Goal: Task Accomplishment & Management: Manage account settings

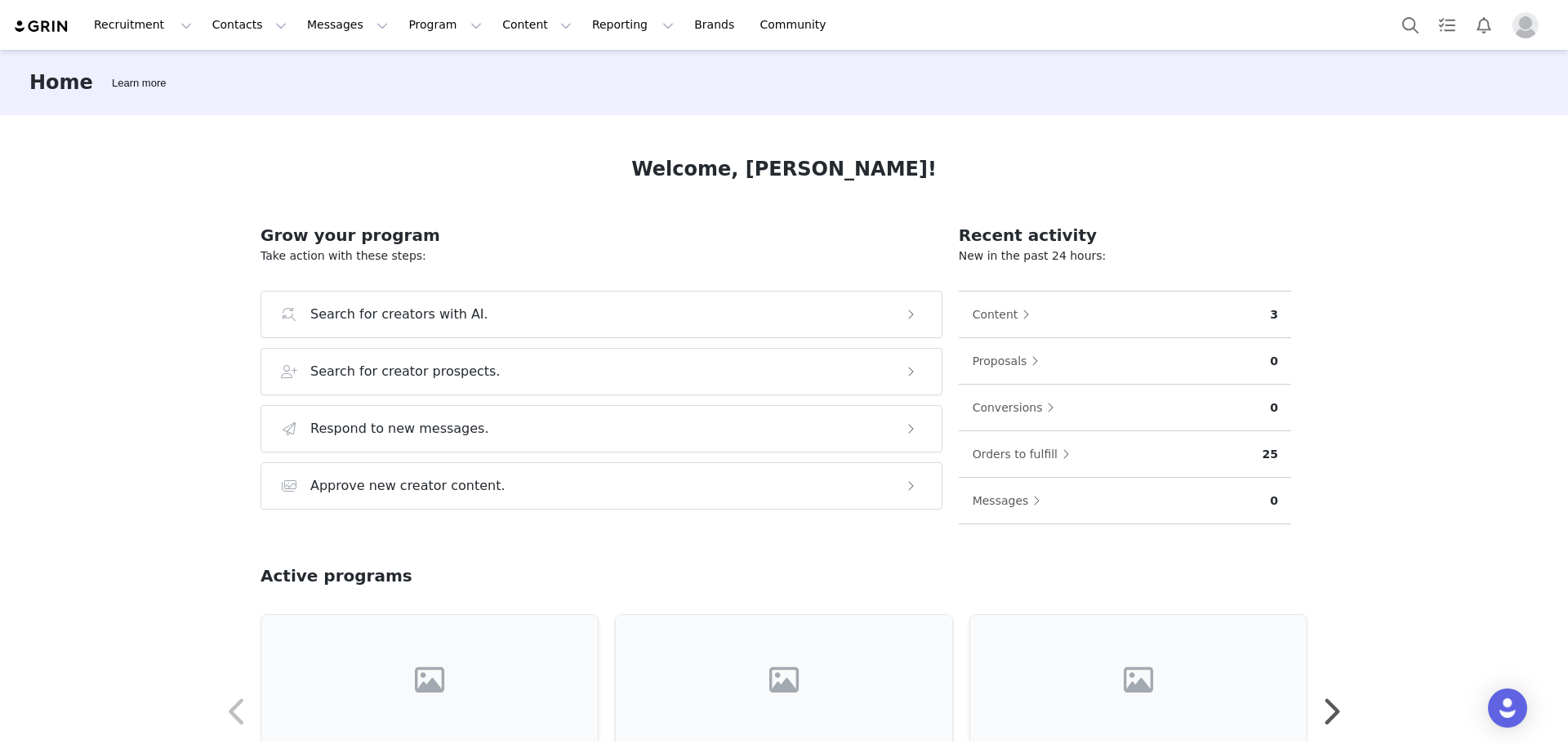
click at [1518, 29] on img "Profile" at bounding box center [1524, 25] width 26 height 26
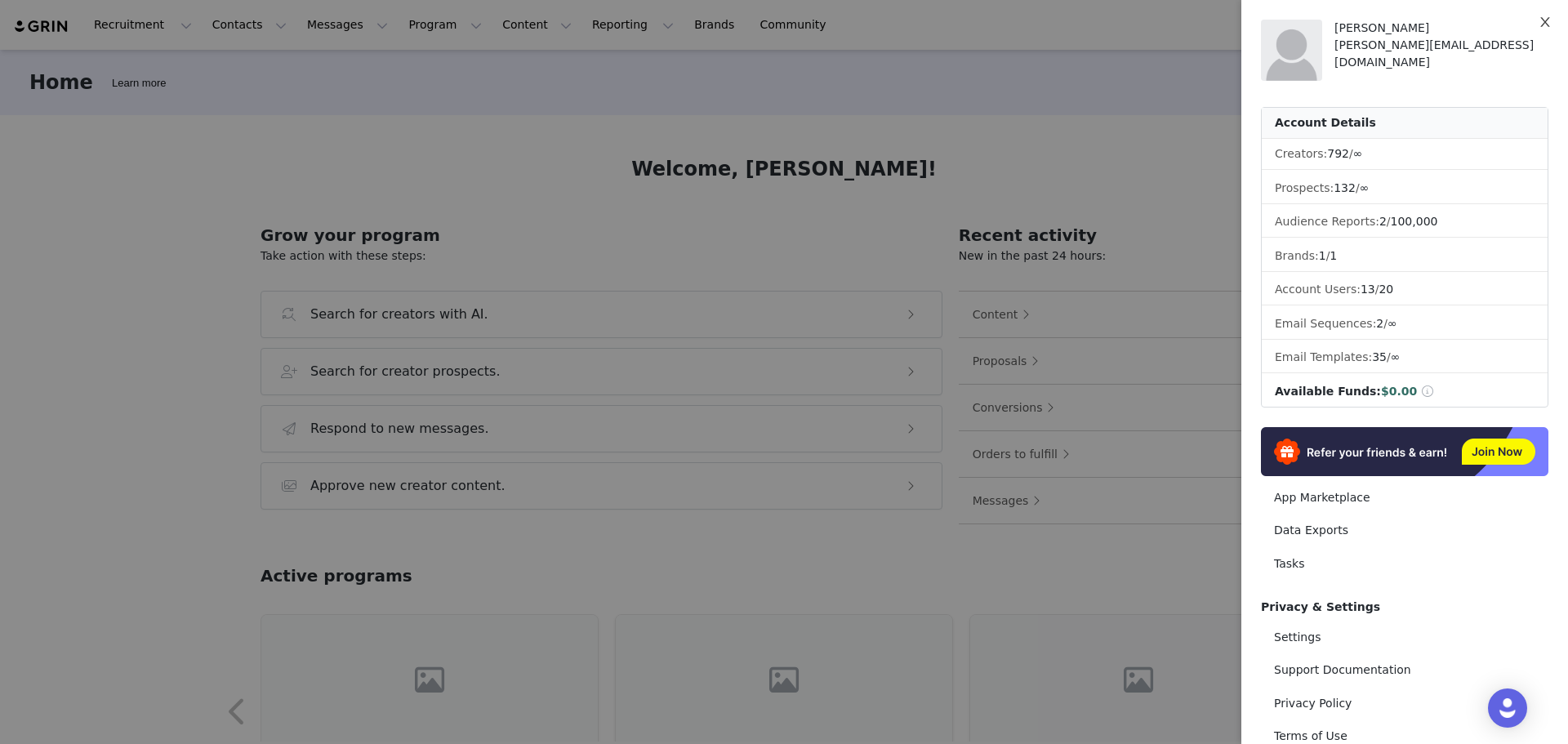
click at [1538, 26] on icon "icon: close" at bounding box center [1545, 22] width 14 height 14
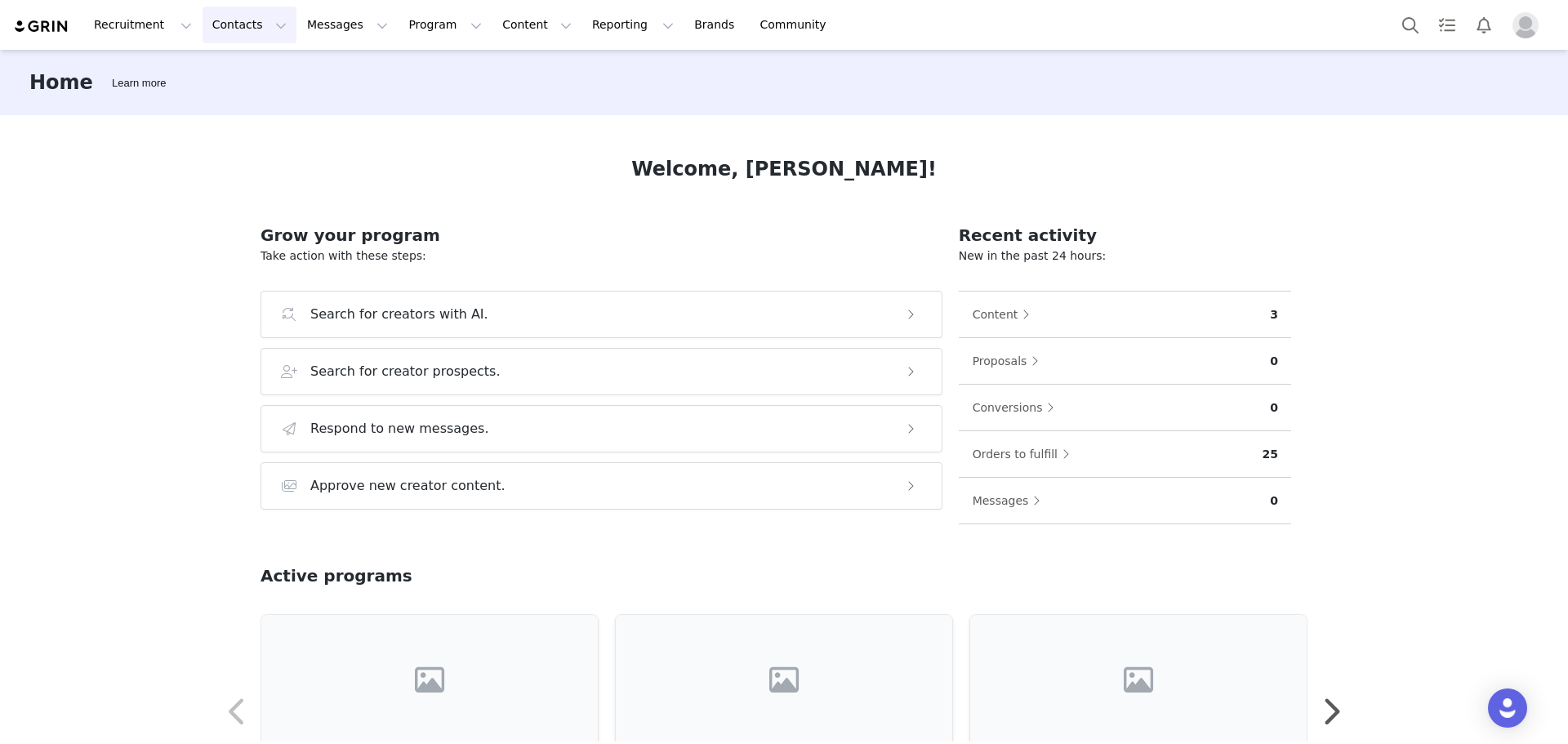
click at [234, 28] on button "Contacts Contacts" at bounding box center [249, 25] width 94 height 37
click at [251, 73] on div "Creators" at bounding box center [251, 73] width 109 height 17
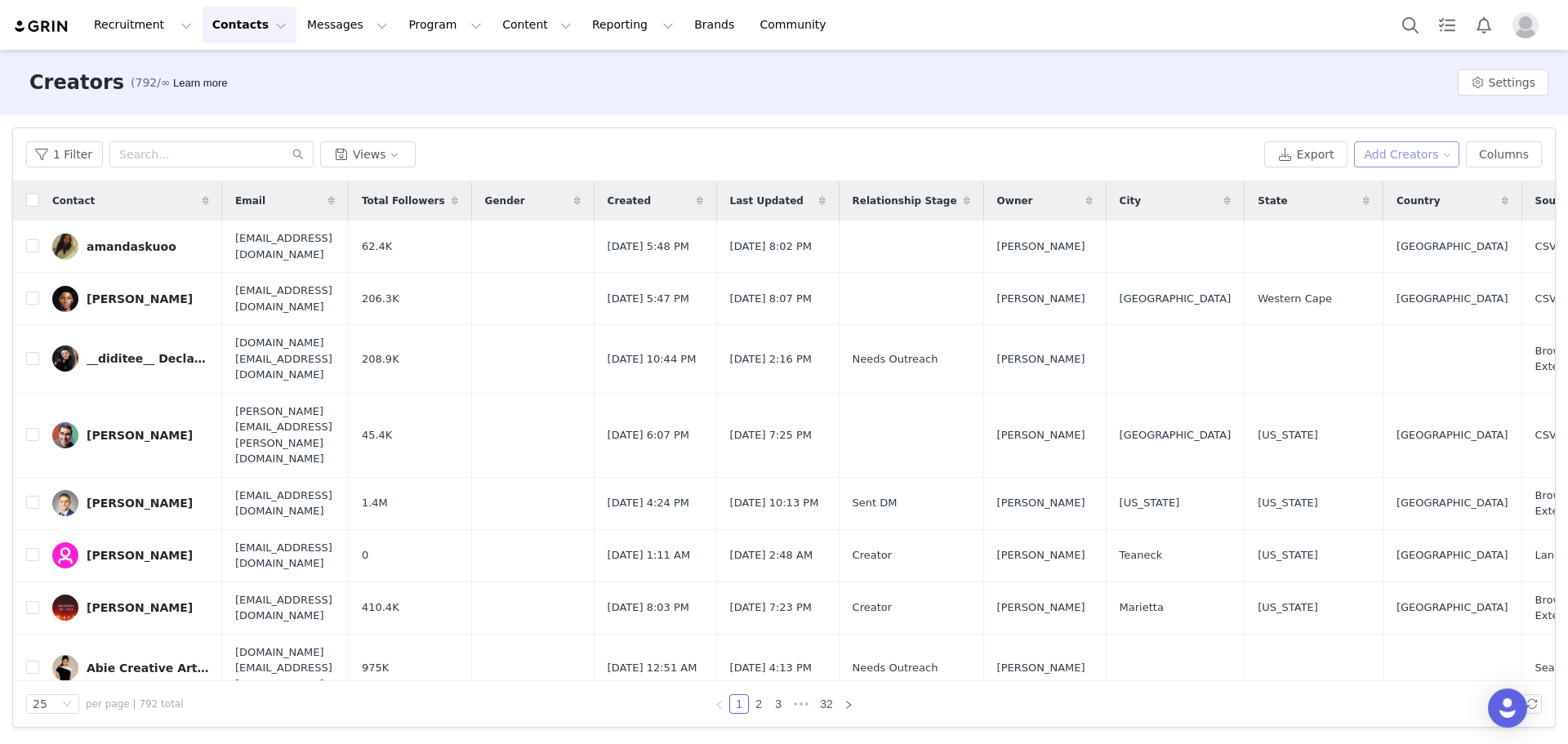
click at [1431, 159] on button "Add Creators" at bounding box center [1407, 154] width 106 height 26
click at [1425, 186] on span "Add a Creator" at bounding box center [1415, 187] width 79 height 18
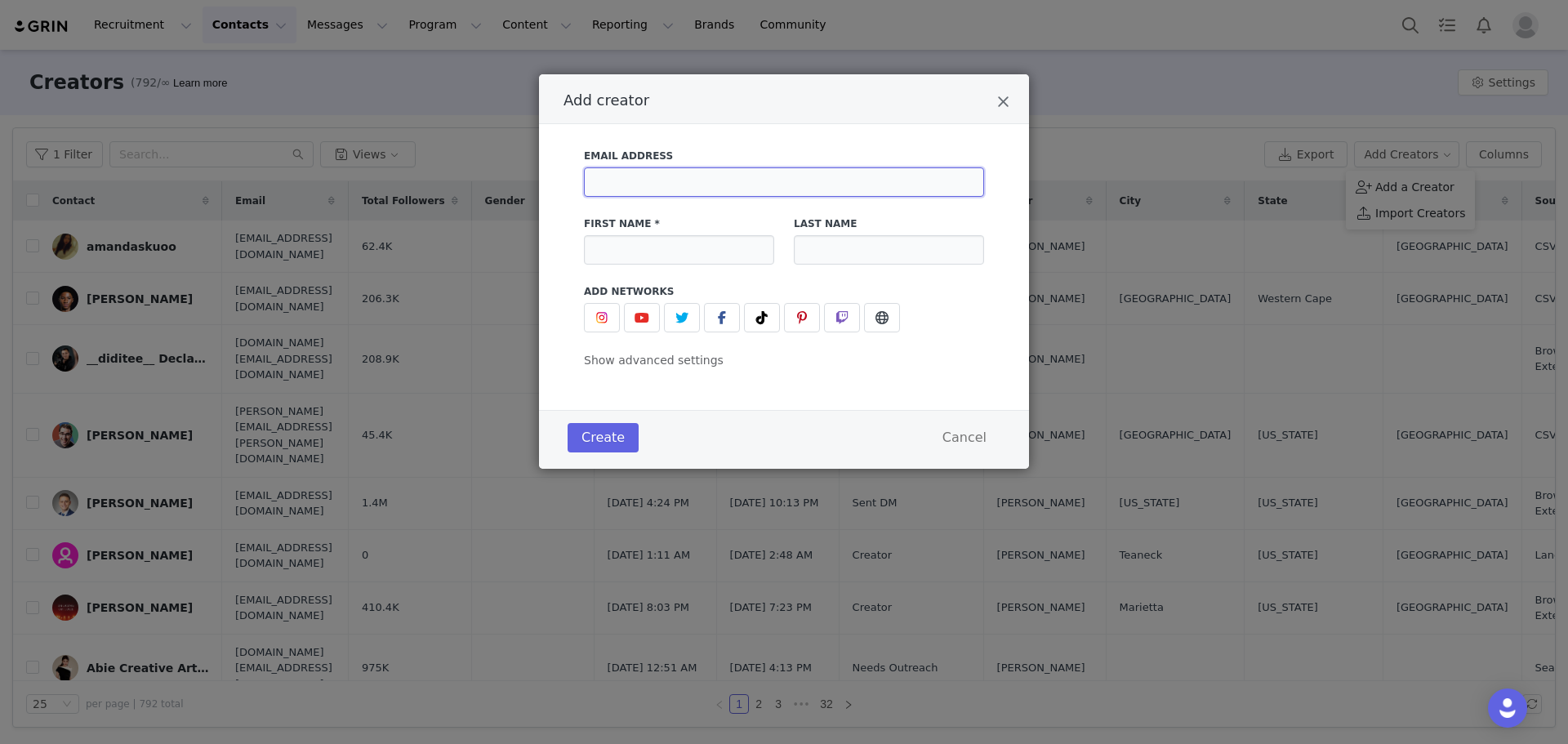
click at [721, 181] on input "Add creator" at bounding box center [784, 182] width 400 height 29
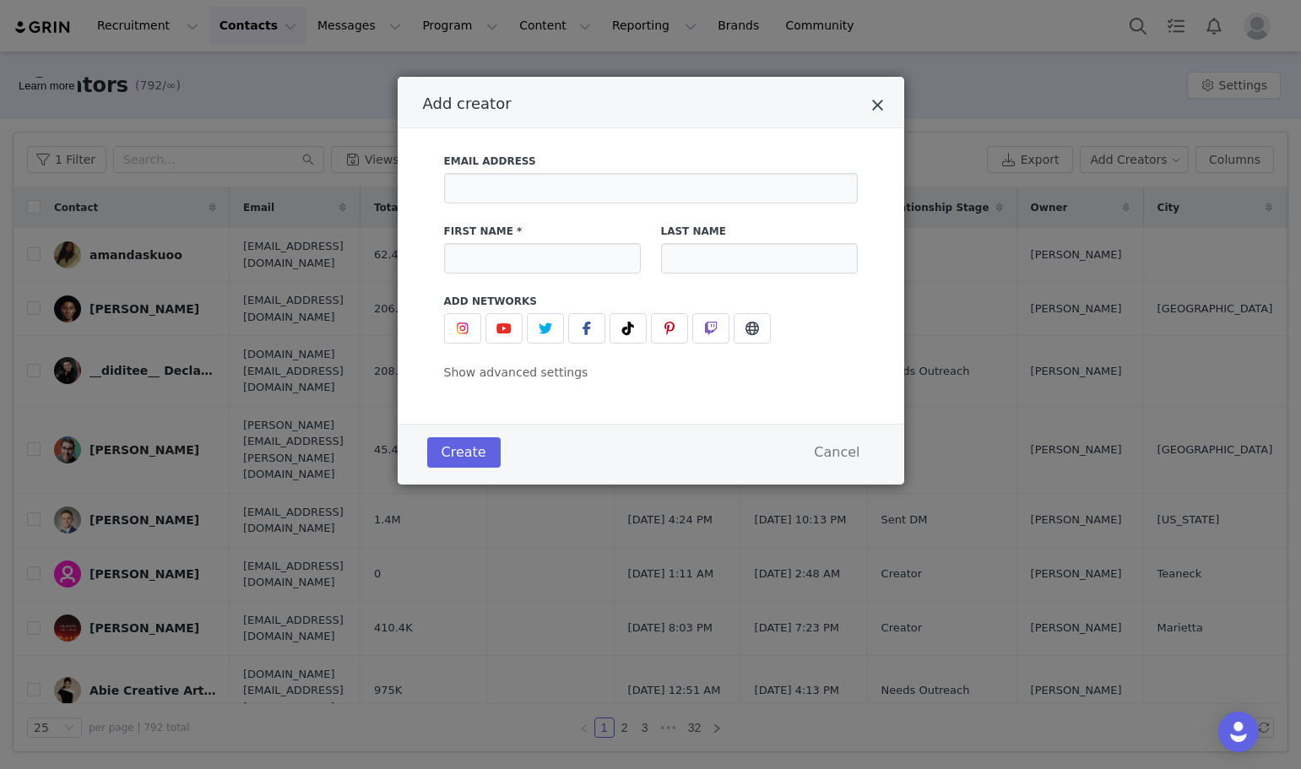
click at [875, 98] on icon "Close" at bounding box center [877, 105] width 13 height 17
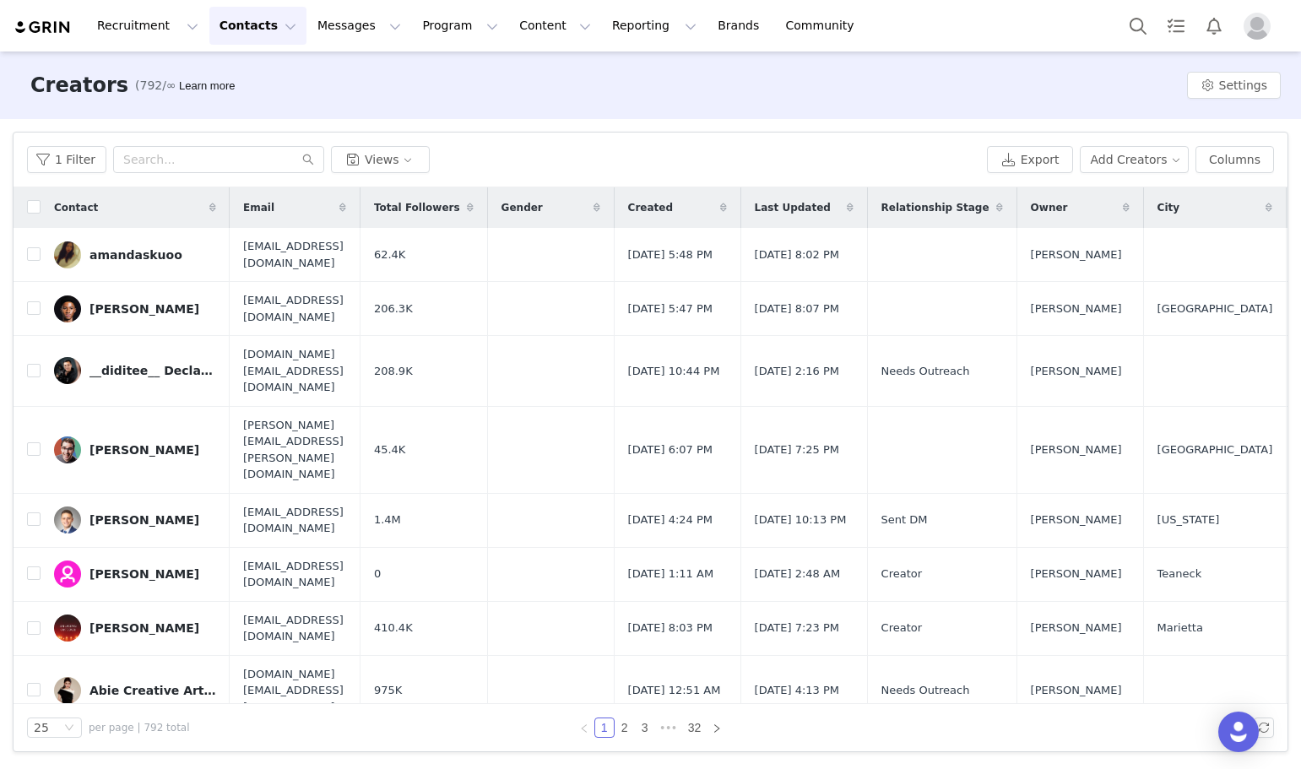
click at [262, 29] on button "Contacts Contacts" at bounding box center [257, 26] width 97 height 38
click at [124, 117] on div "Creators (792/∞) Learn more Settings" at bounding box center [650, 85] width 1301 height 68
click at [71, 160] on button "1 Filter" at bounding box center [66, 159] width 79 height 27
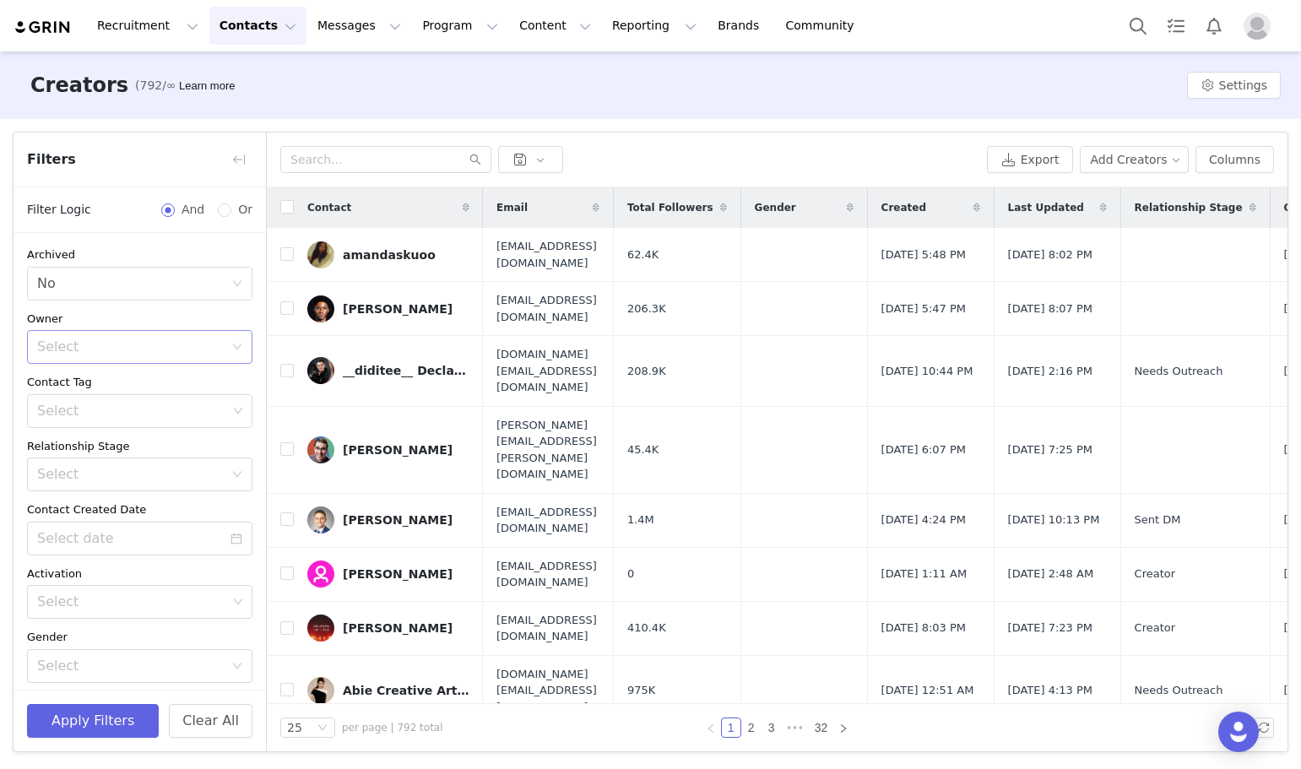
click at [154, 342] on div "Select" at bounding box center [130, 347] width 187 height 17
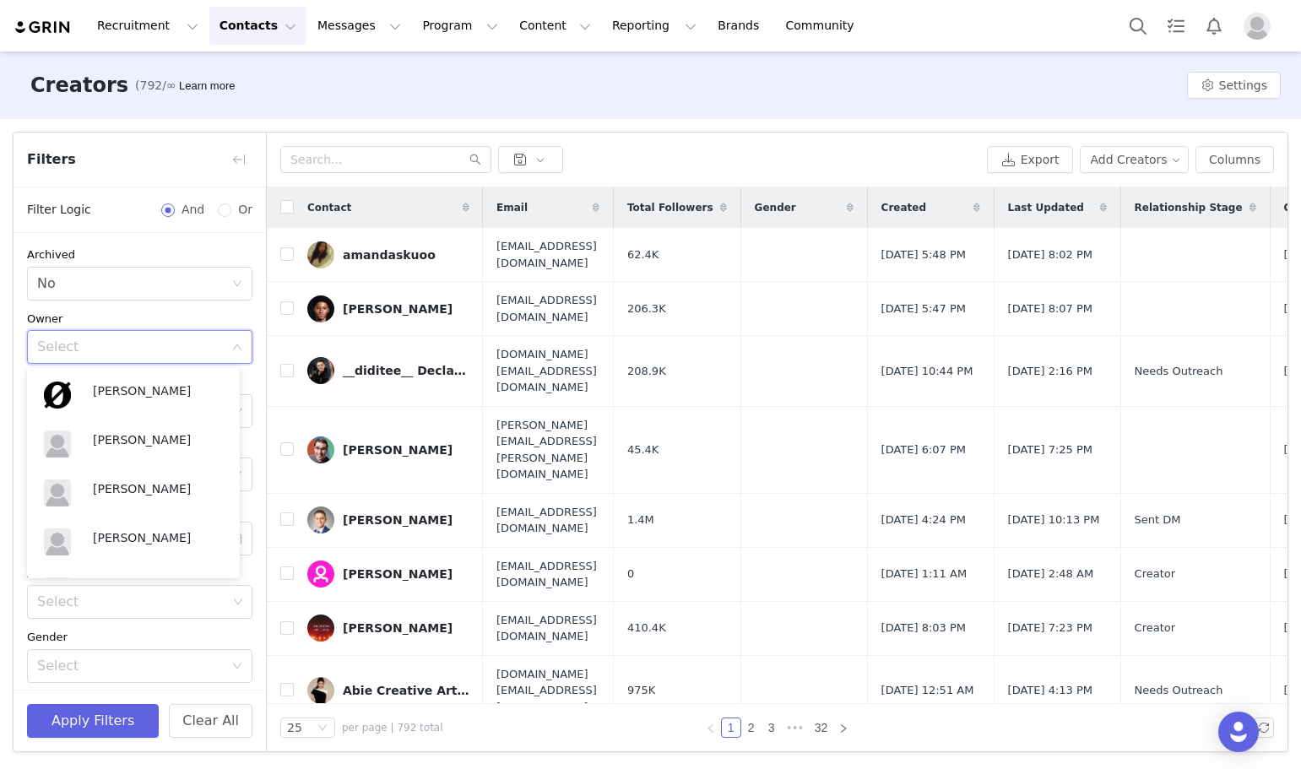
click at [152, 333] on div "Select" at bounding box center [134, 347] width 194 height 32
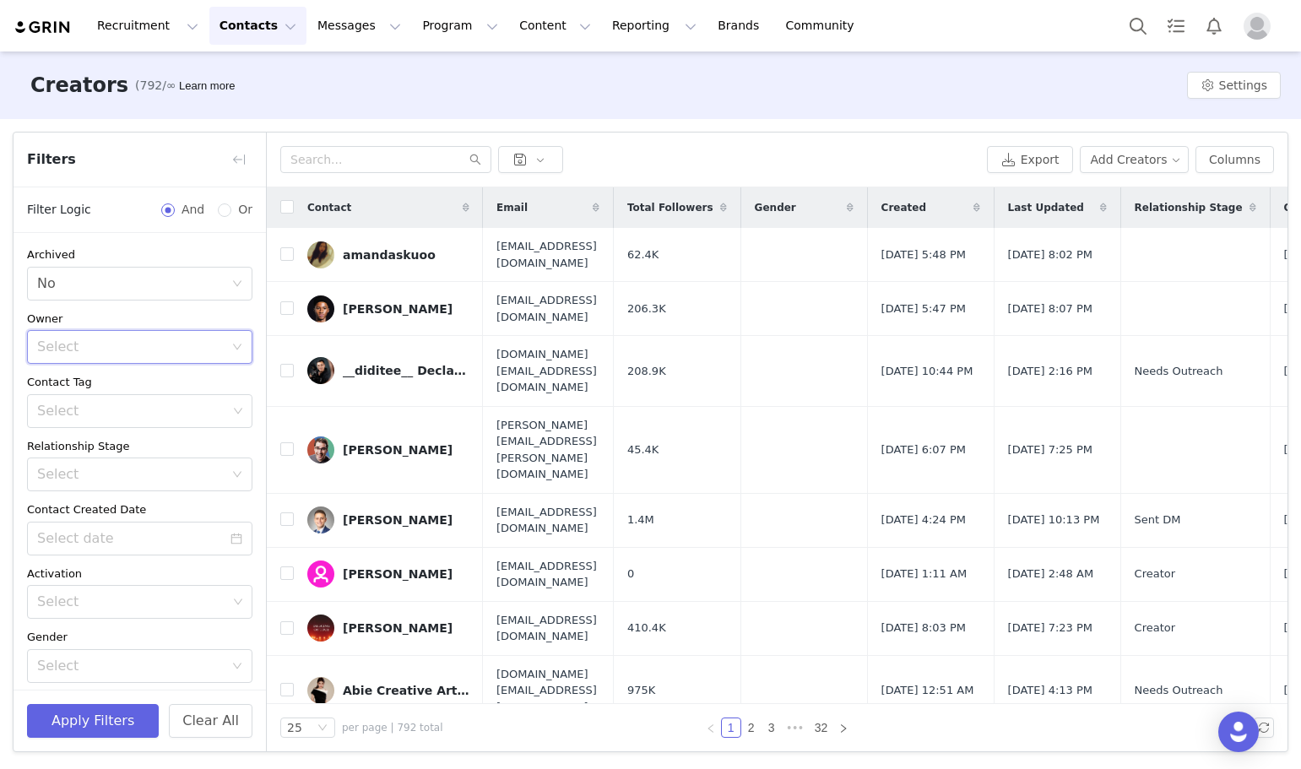
click at [142, 342] on div "Select" at bounding box center [130, 347] width 187 height 17
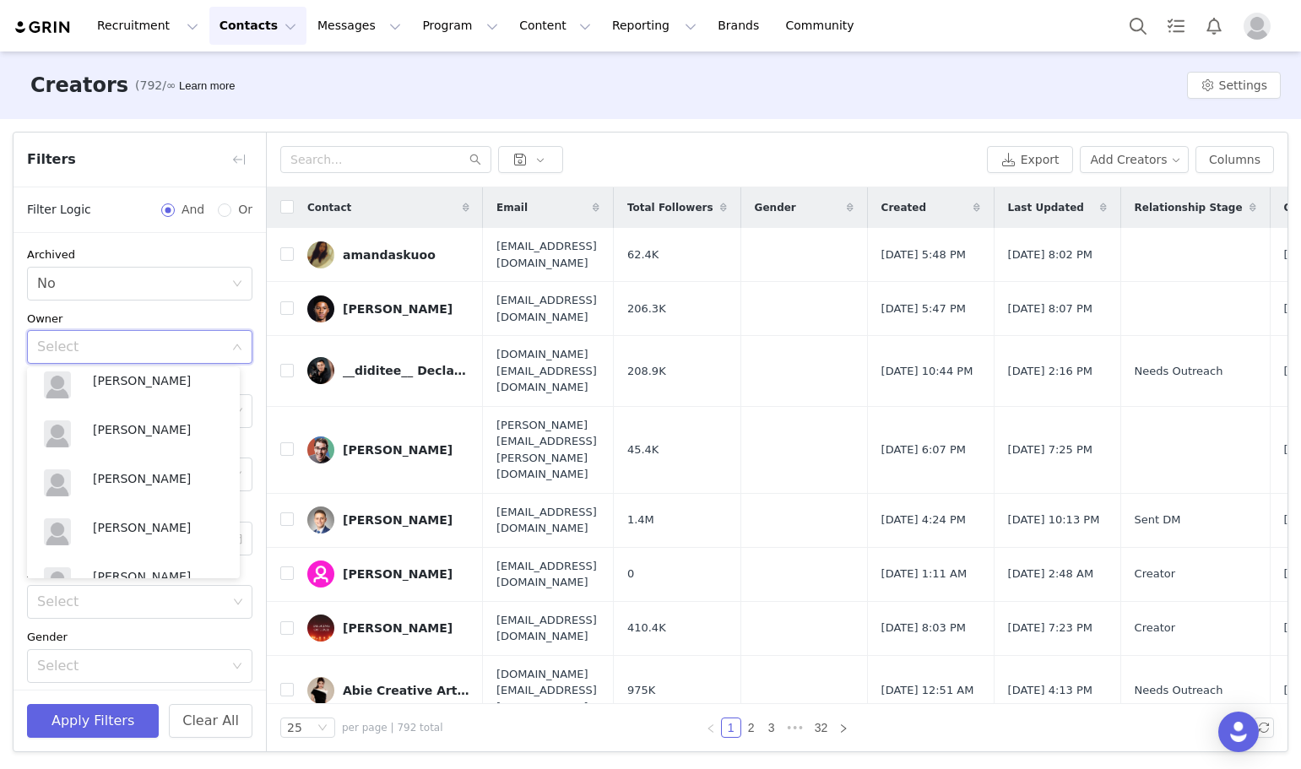
scroll to position [334, 0]
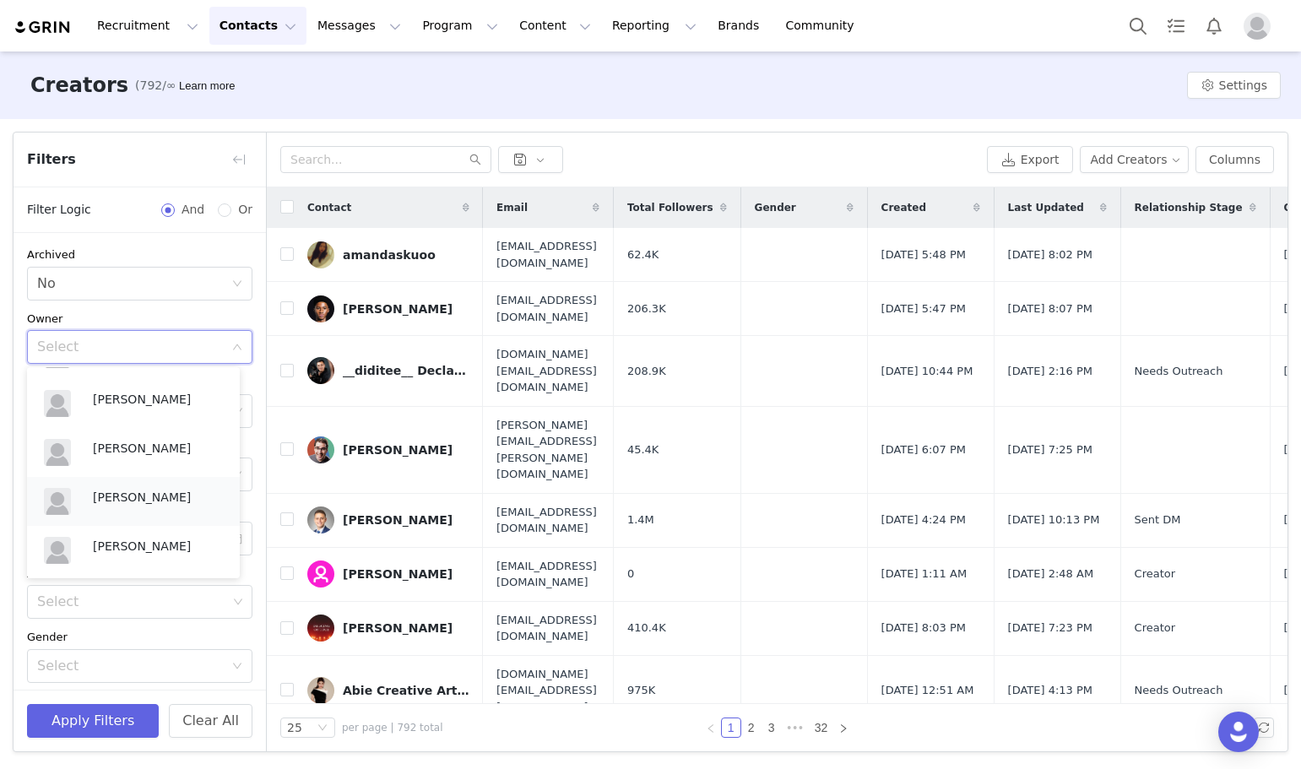
click at [144, 499] on p "[PERSON_NAME]" at bounding box center [158, 497] width 130 height 19
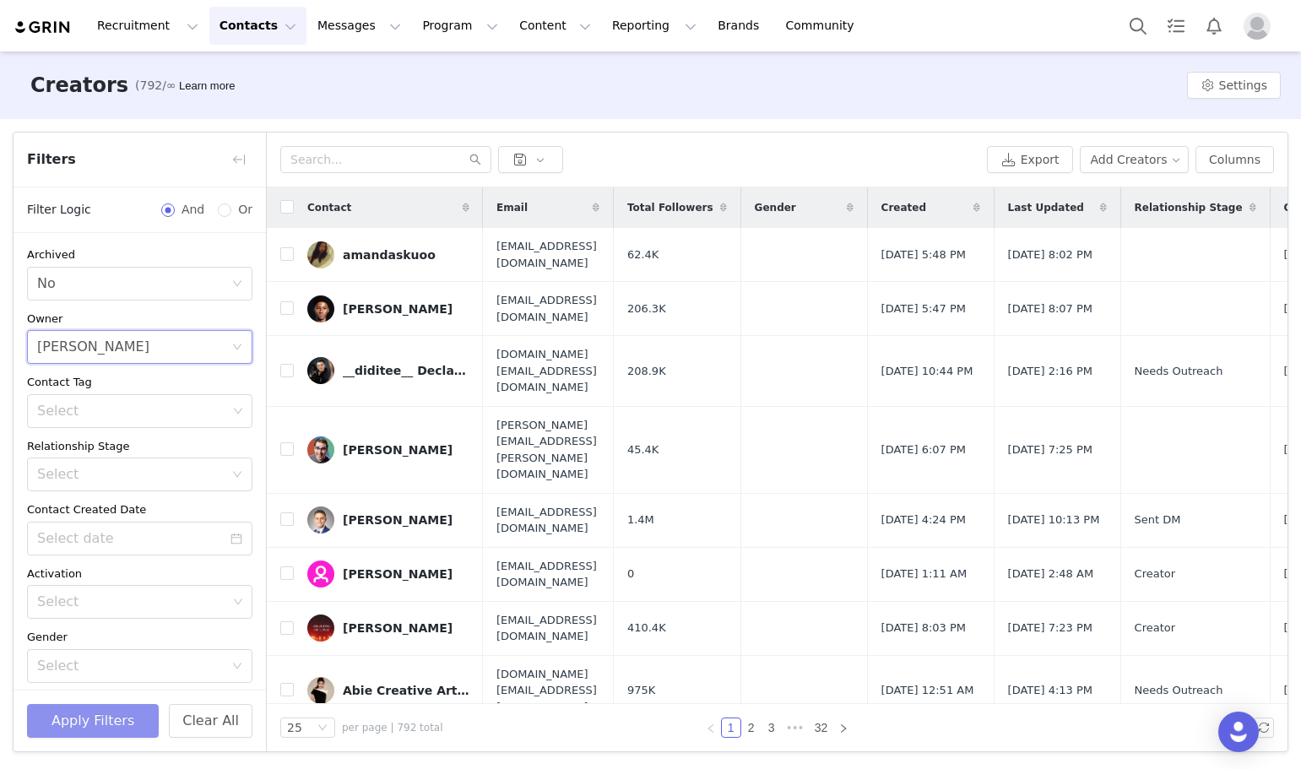
click at [109, 713] on button "Apply Filters" at bounding box center [93, 721] width 132 height 34
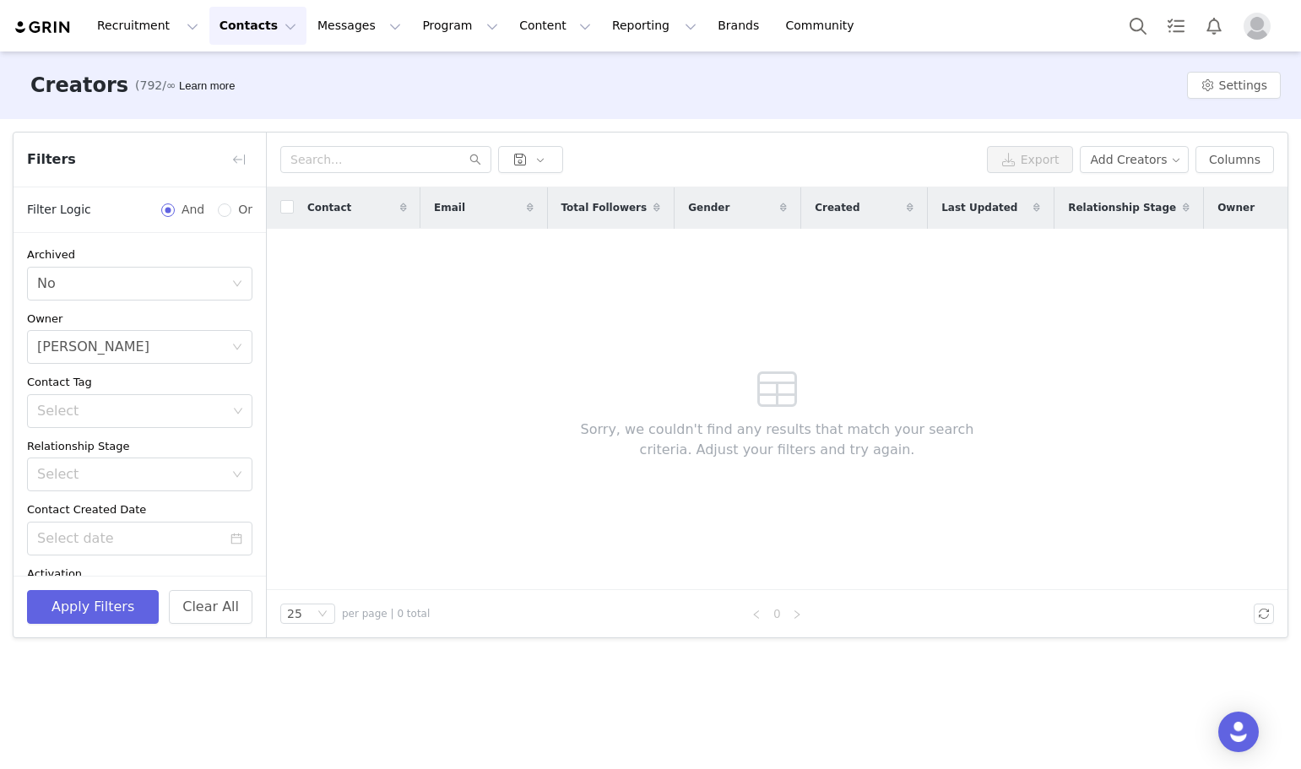
click at [257, 25] on button "Contacts Contacts" at bounding box center [257, 26] width 97 height 38
click at [382, 69] on div "Creators (792/∞) Learn more Settings" at bounding box center [650, 85] width 1301 height 68
click at [235, 27] on button "Contacts Contacts" at bounding box center [257, 26] width 97 height 38
click at [231, 102] on p "Prospects" at bounding box center [235, 106] width 57 height 18
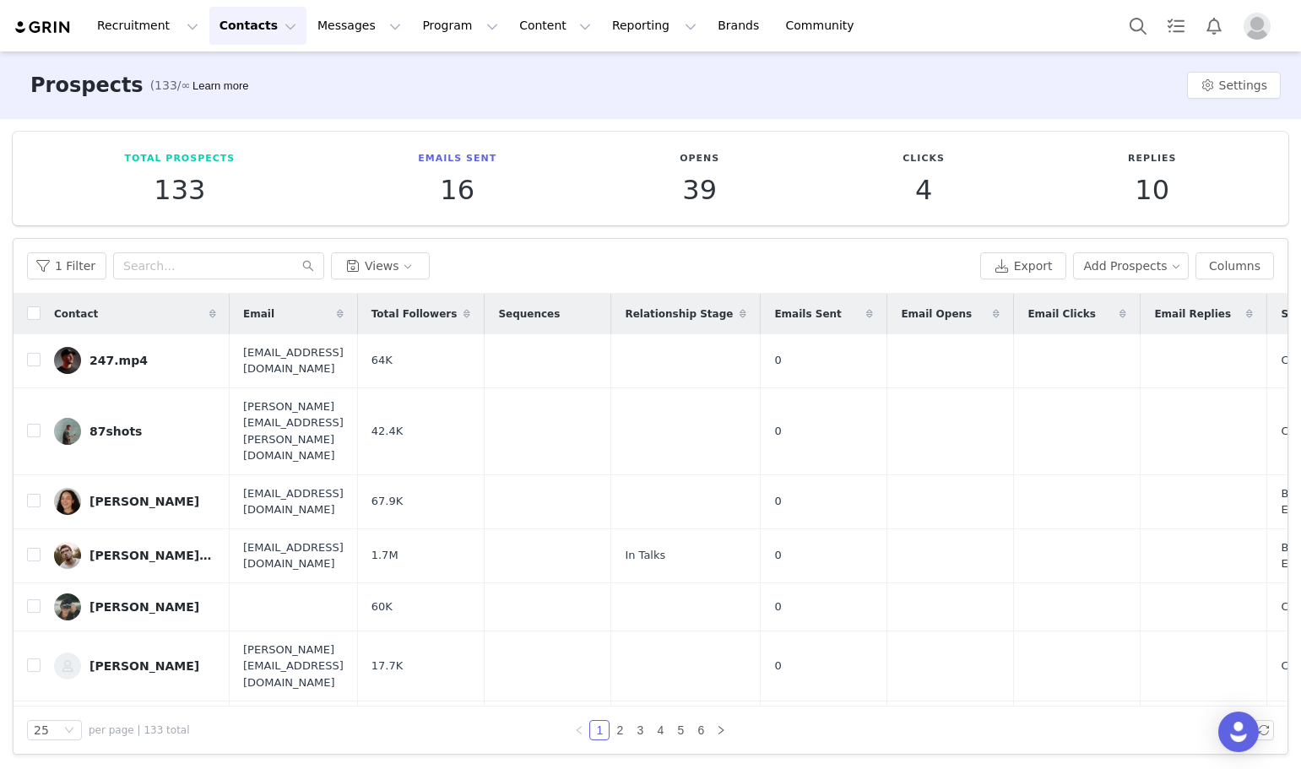
click at [257, 30] on button "Contacts Contacts" at bounding box center [257, 26] width 97 height 38
click at [253, 73] on div "Creators" at bounding box center [259, 75] width 113 height 18
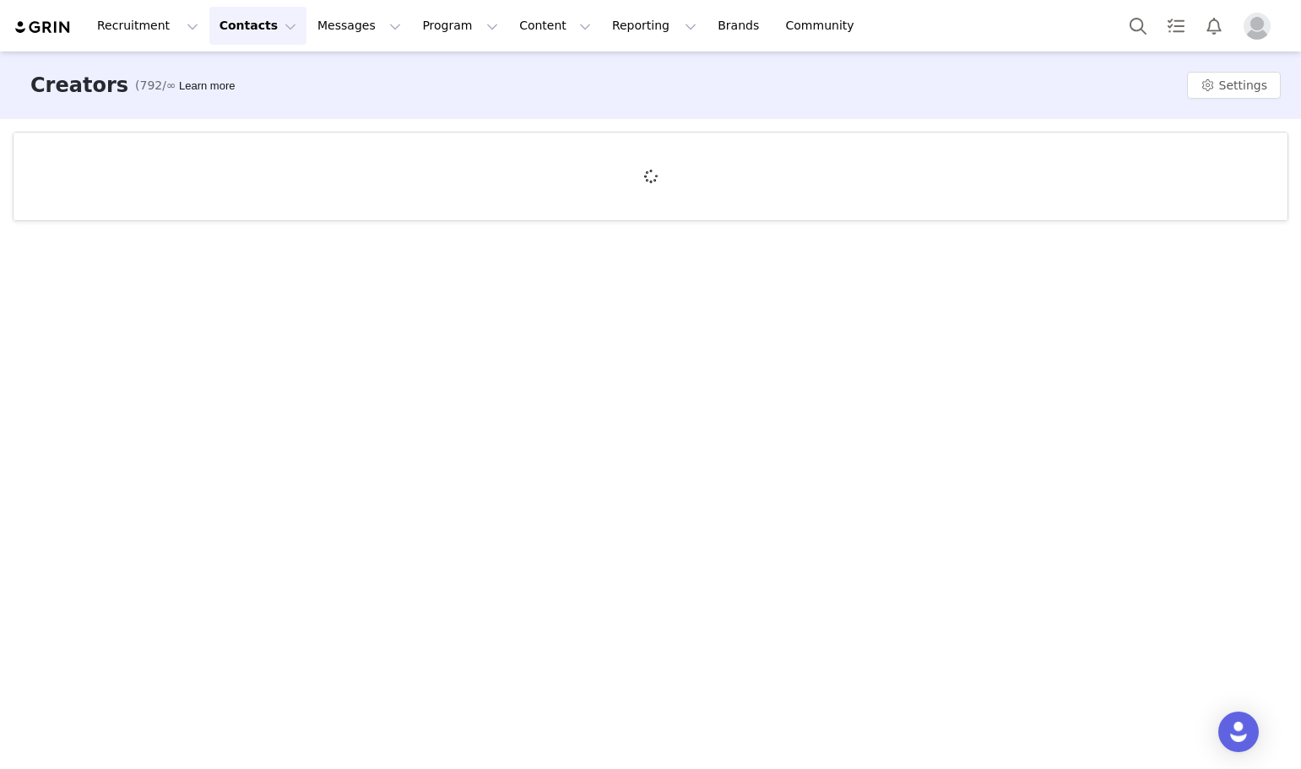
click at [260, 27] on button "Contacts Contacts" at bounding box center [257, 26] width 97 height 38
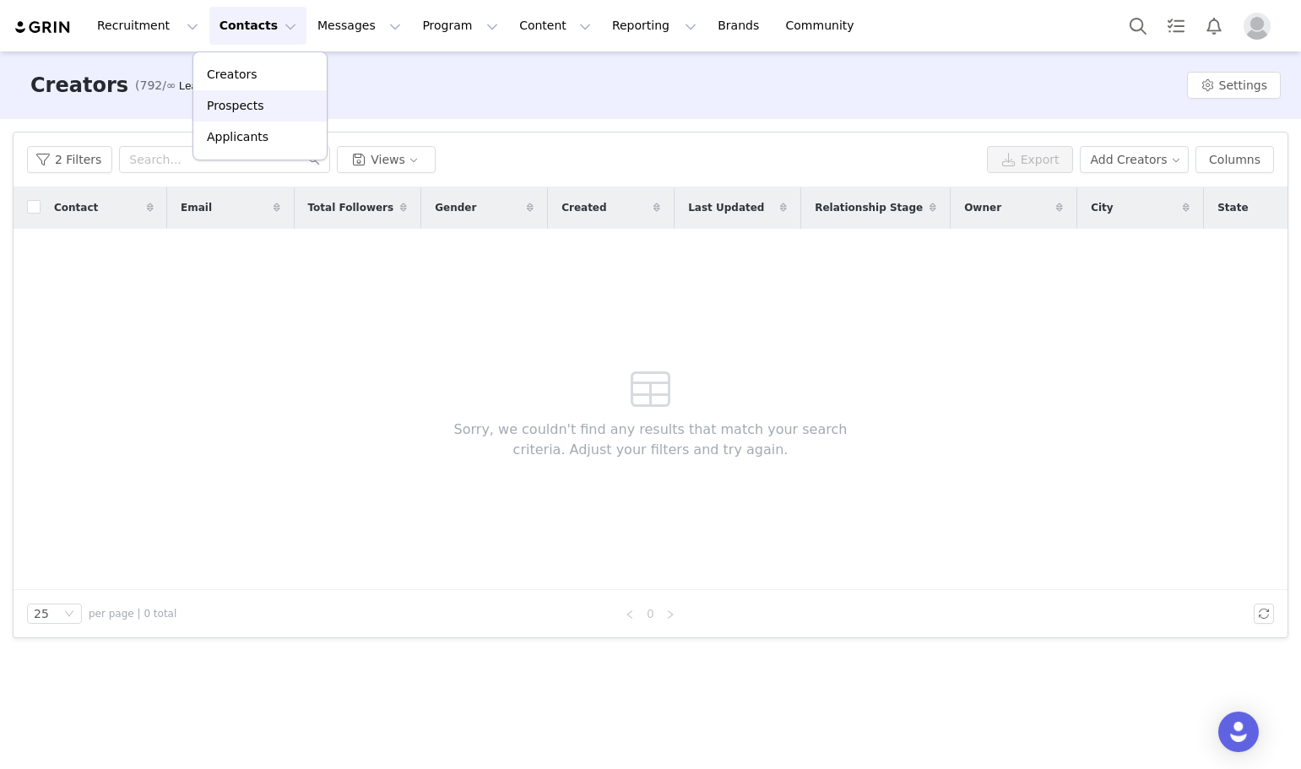
click at [243, 103] on p "Prospects" at bounding box center [235, 106] width 57 height 18
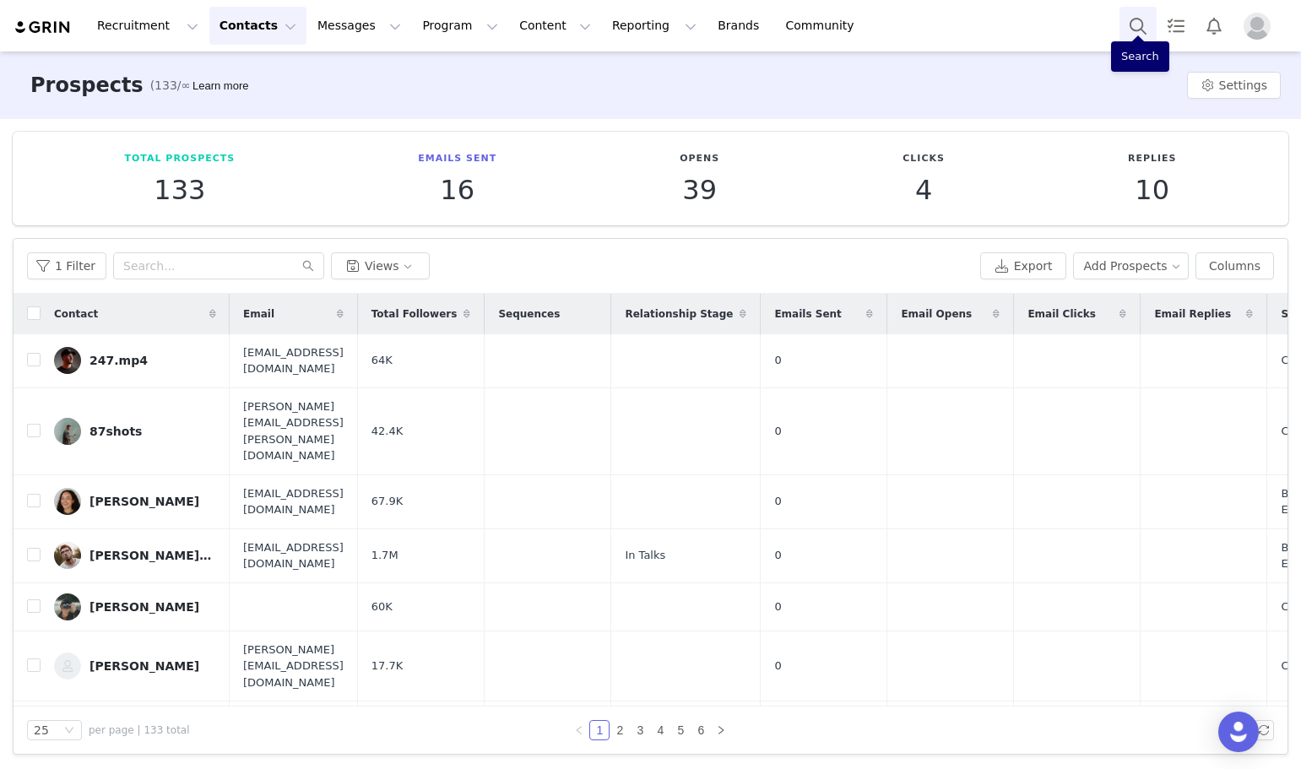
click at [1139, 22] on button "Search" at bounding box center [1137, 26] width 37 height 38
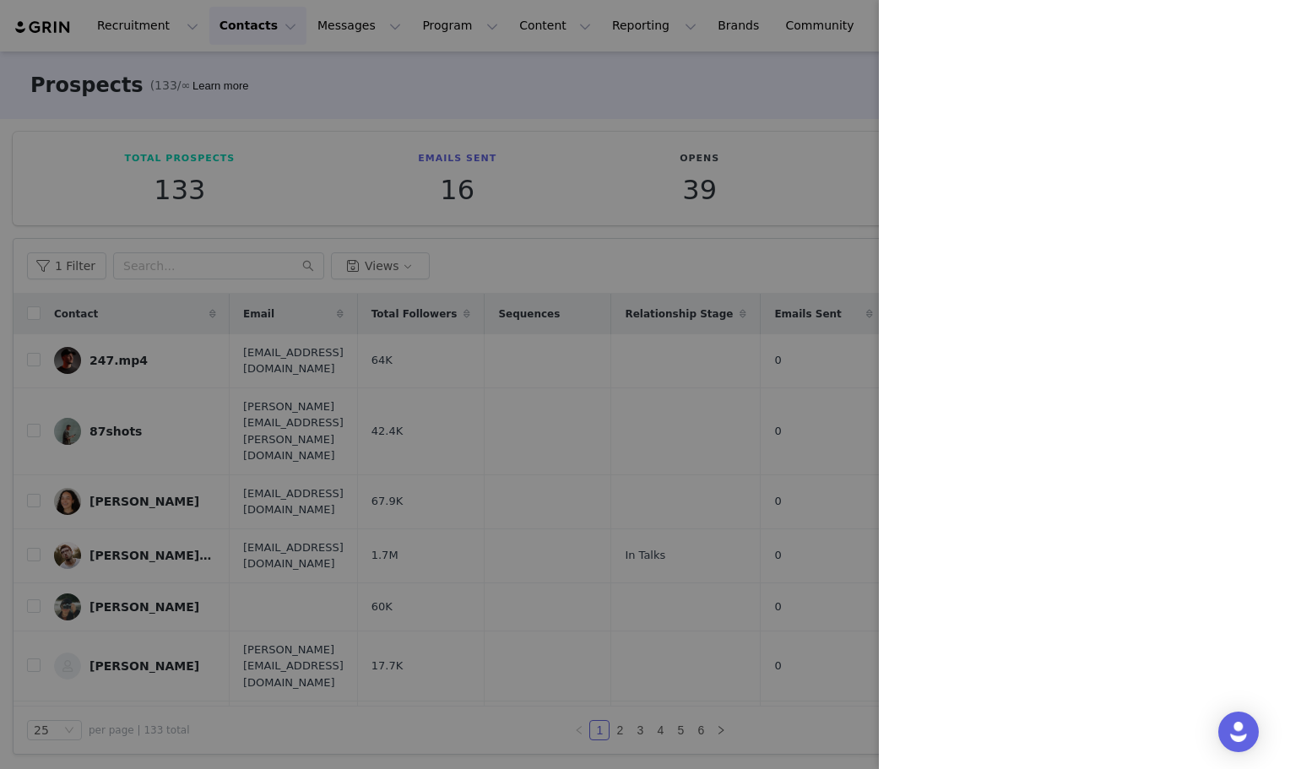
click at [755, 188] on div at bounding box center [650, 384] width 1301 height 769
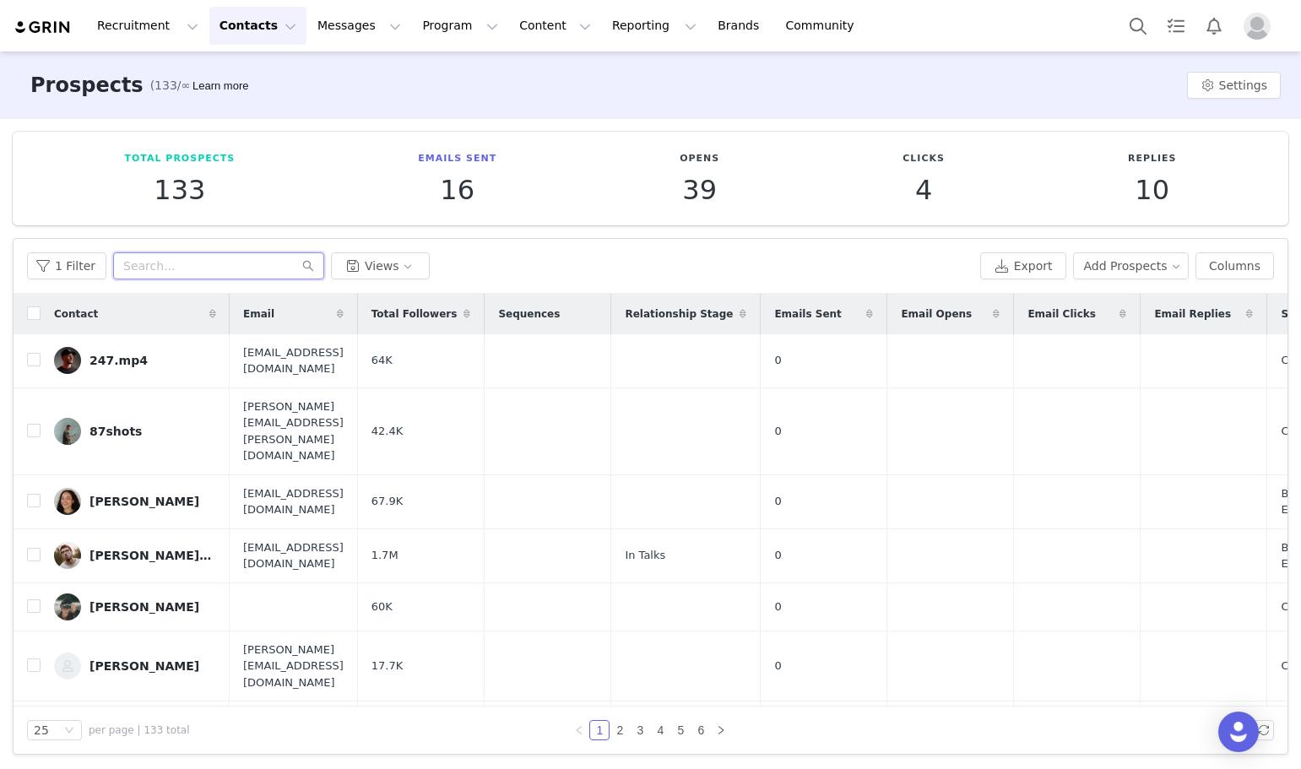
click at [176, 263] on input "text" at bounding box center [218, 265] width 211 height 27
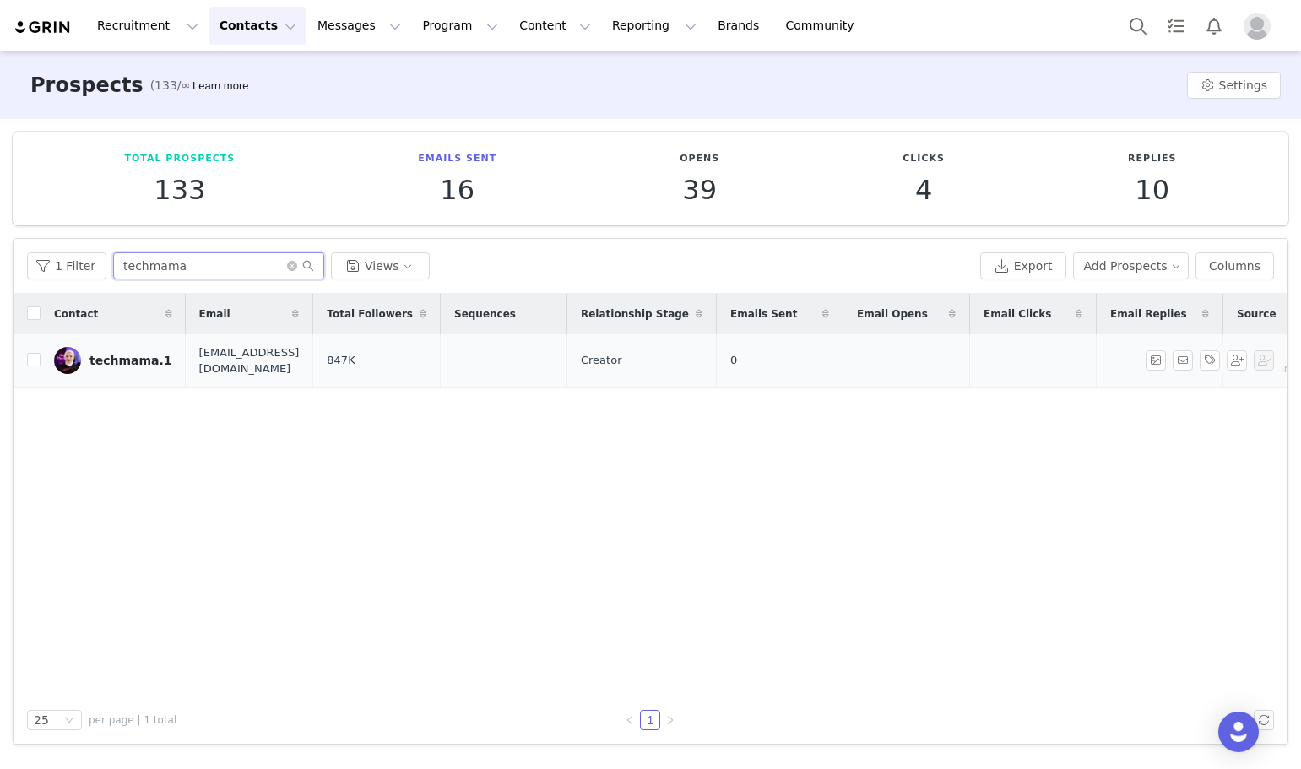
type input "techmama"
click at [130, 358] on div "techmama.1" at bounding box center [130, 361] width 83 height 14
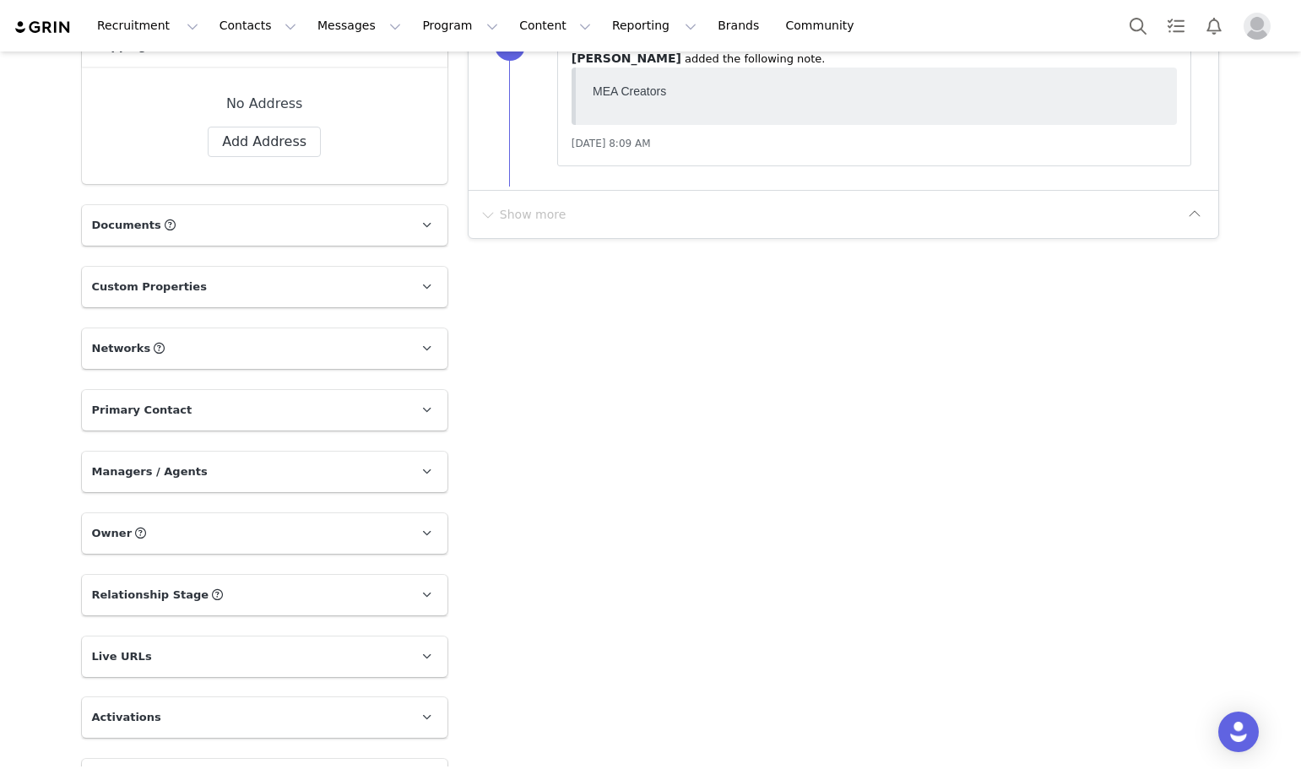
scroll to position [549, 0]
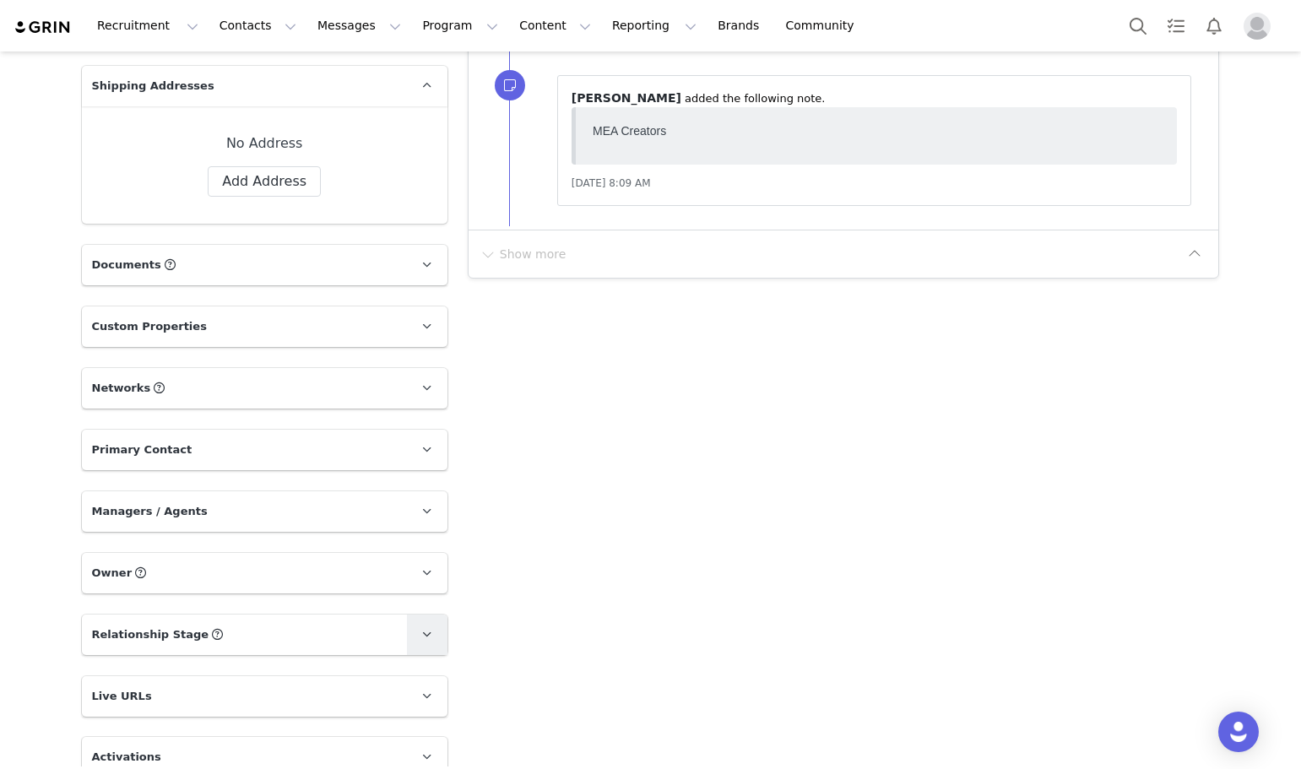
click at [422, 638] on icon at bounding box center [426, 634] width 9 height 11
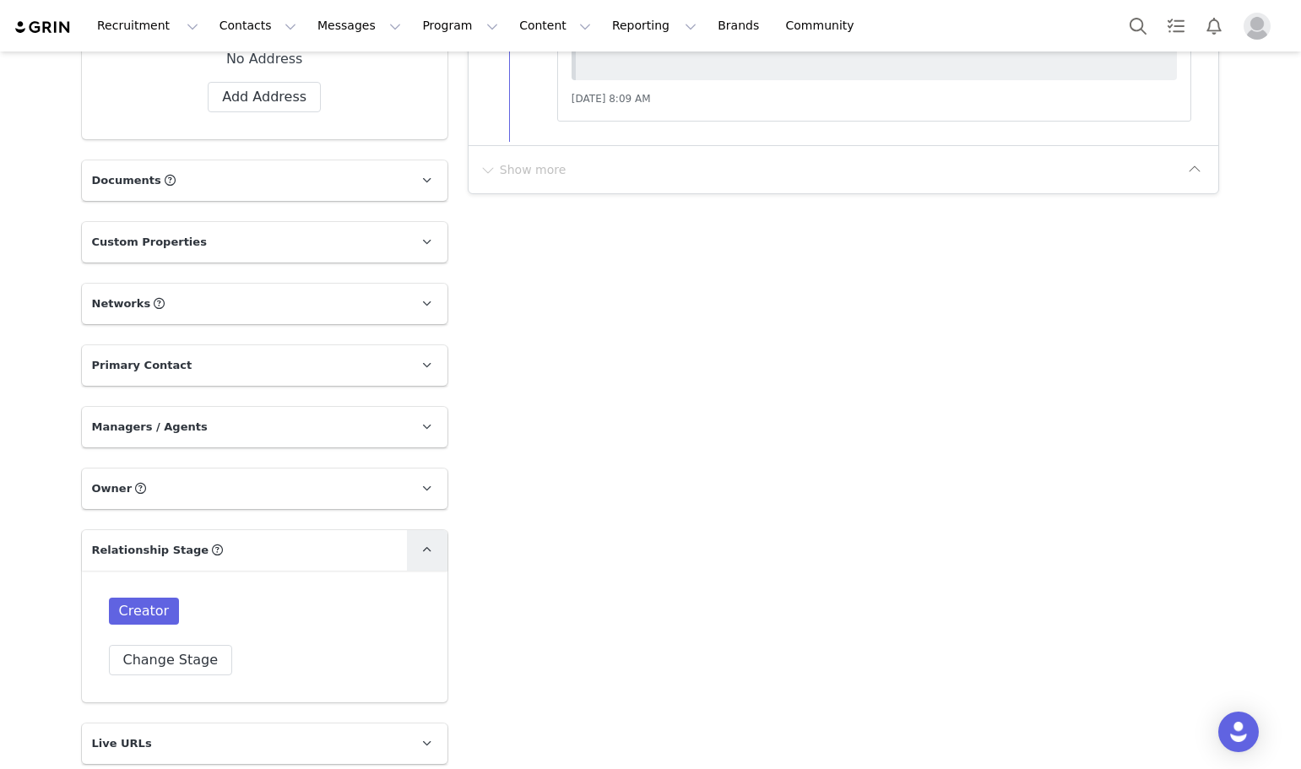
click at [421, 560] on link at bounding box center [427, 550] width 41 height 41
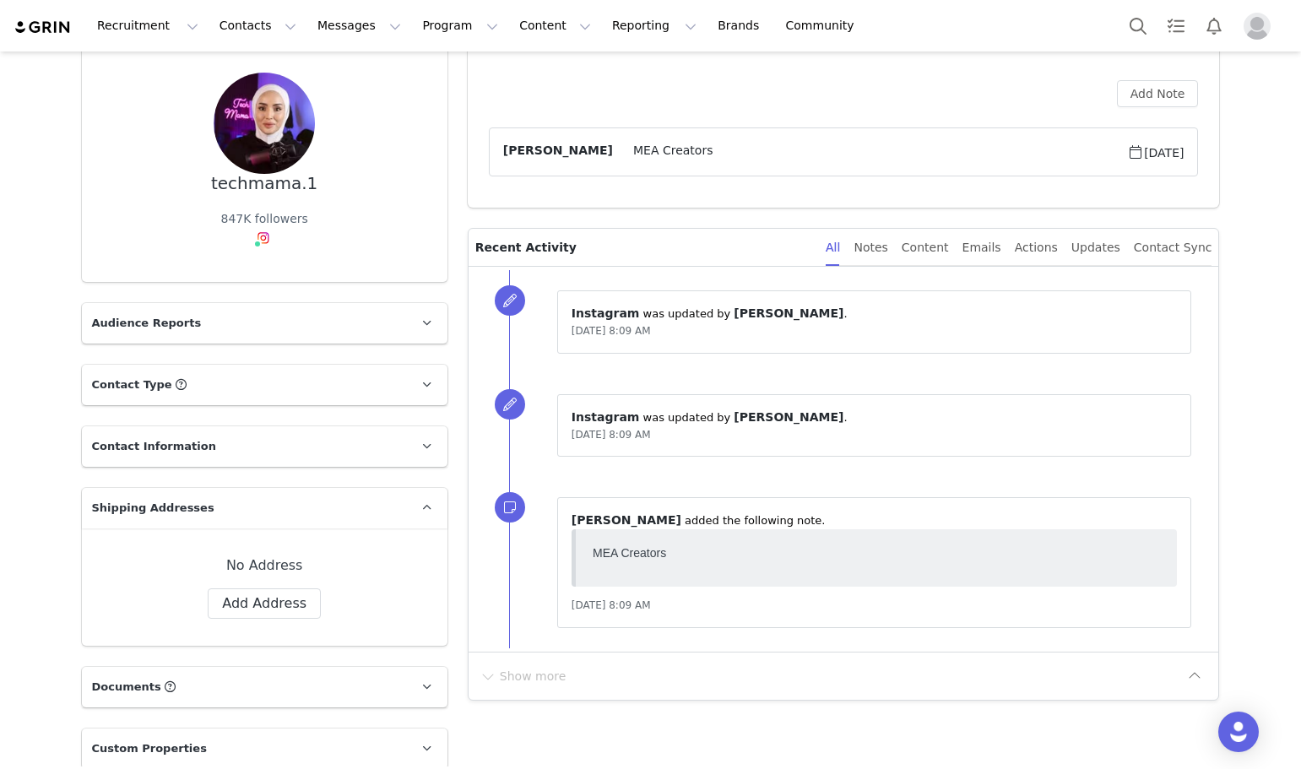
scroll to position [42, 0]
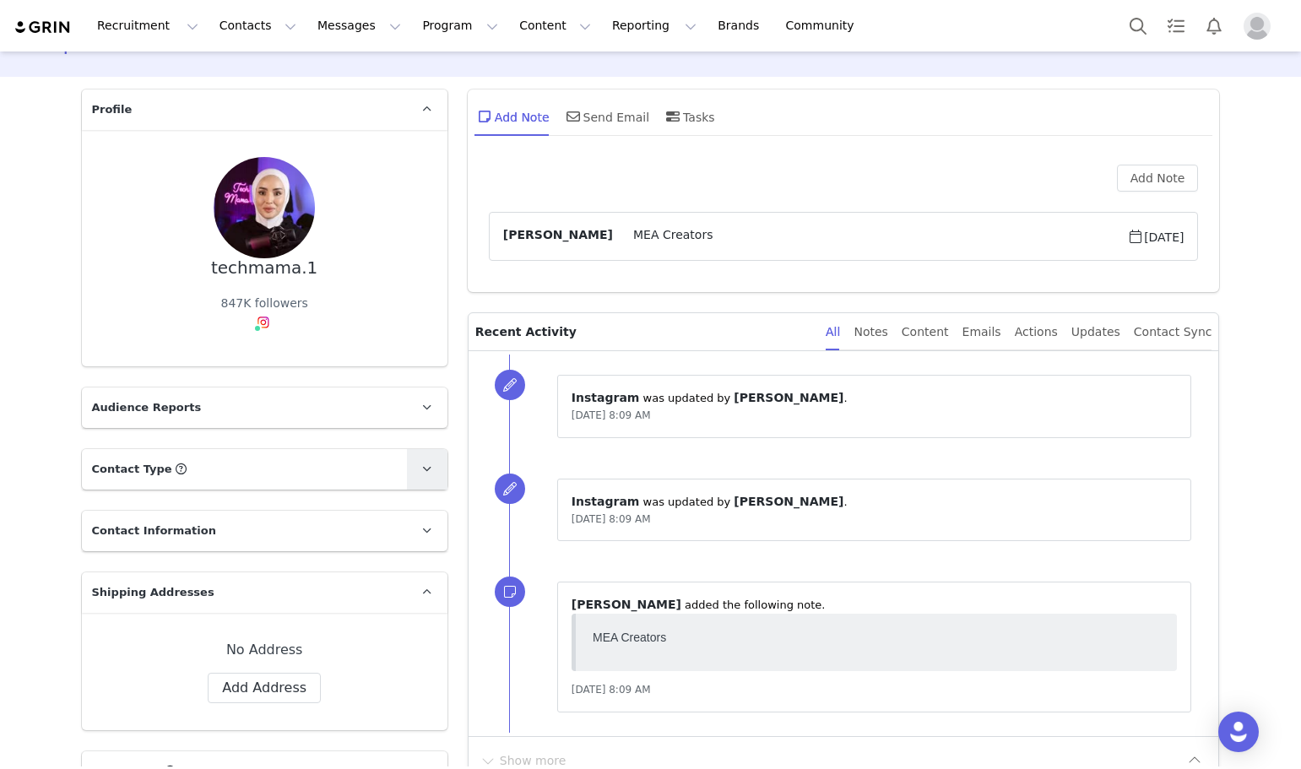
click at [423, 475] on span at bounding box center [427, 469] width 20 height 20
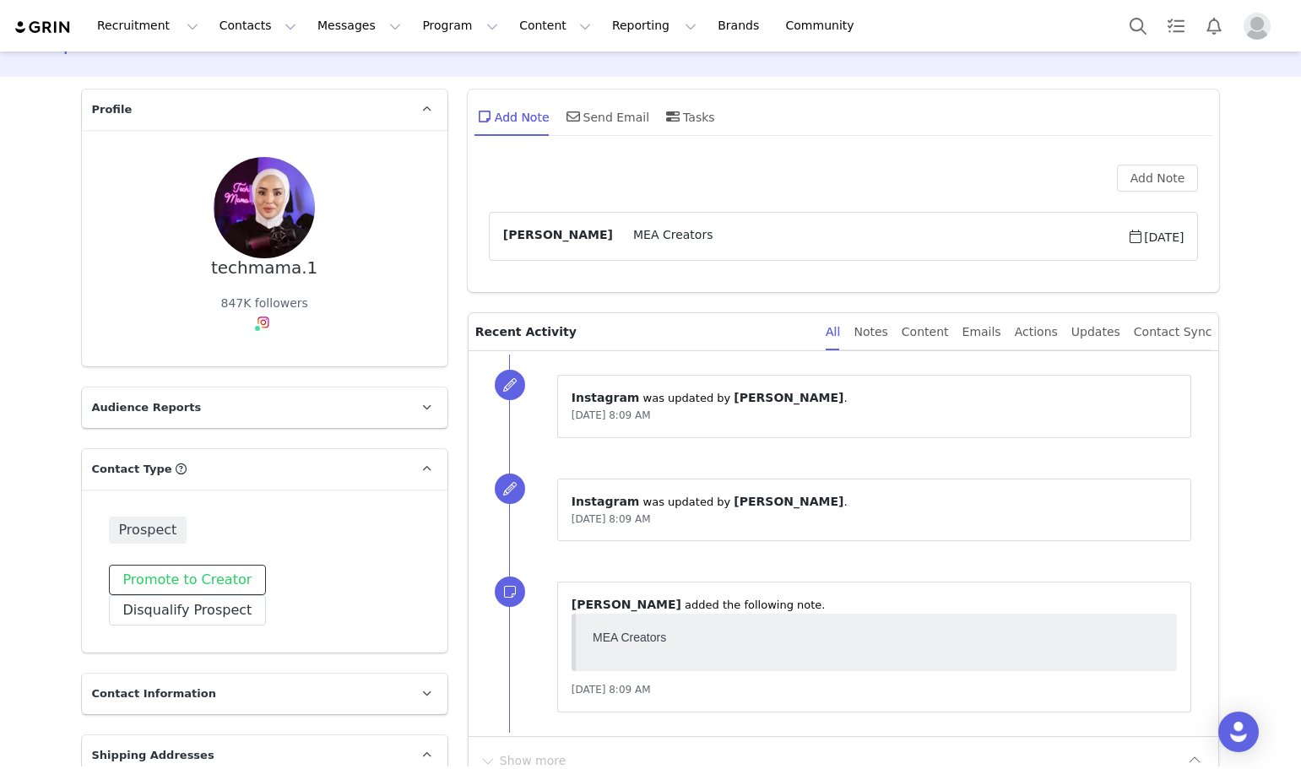
click at [144, 588] on button "Promote to Creator" at bounding box center [188, 580] width 158 height 30
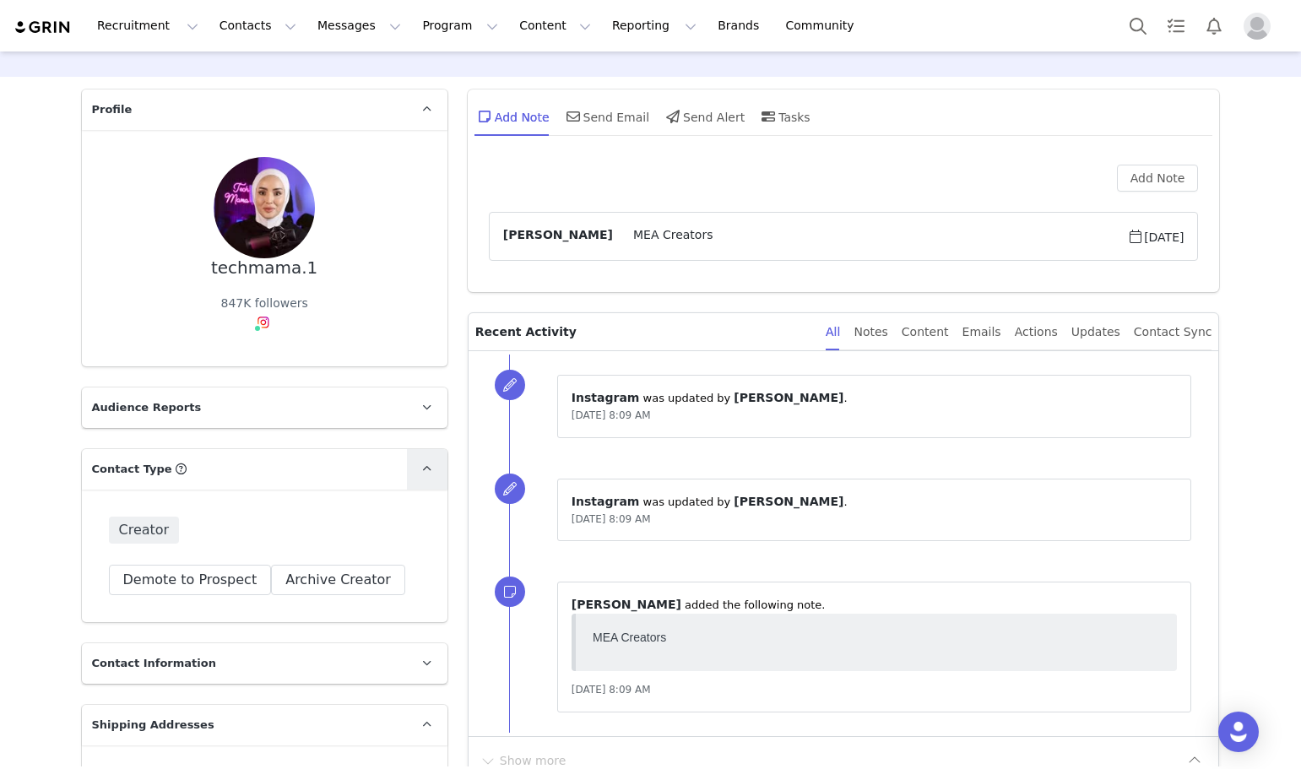
click at [430, 473] on span at bounding box center [427, 469] width 20 height 20
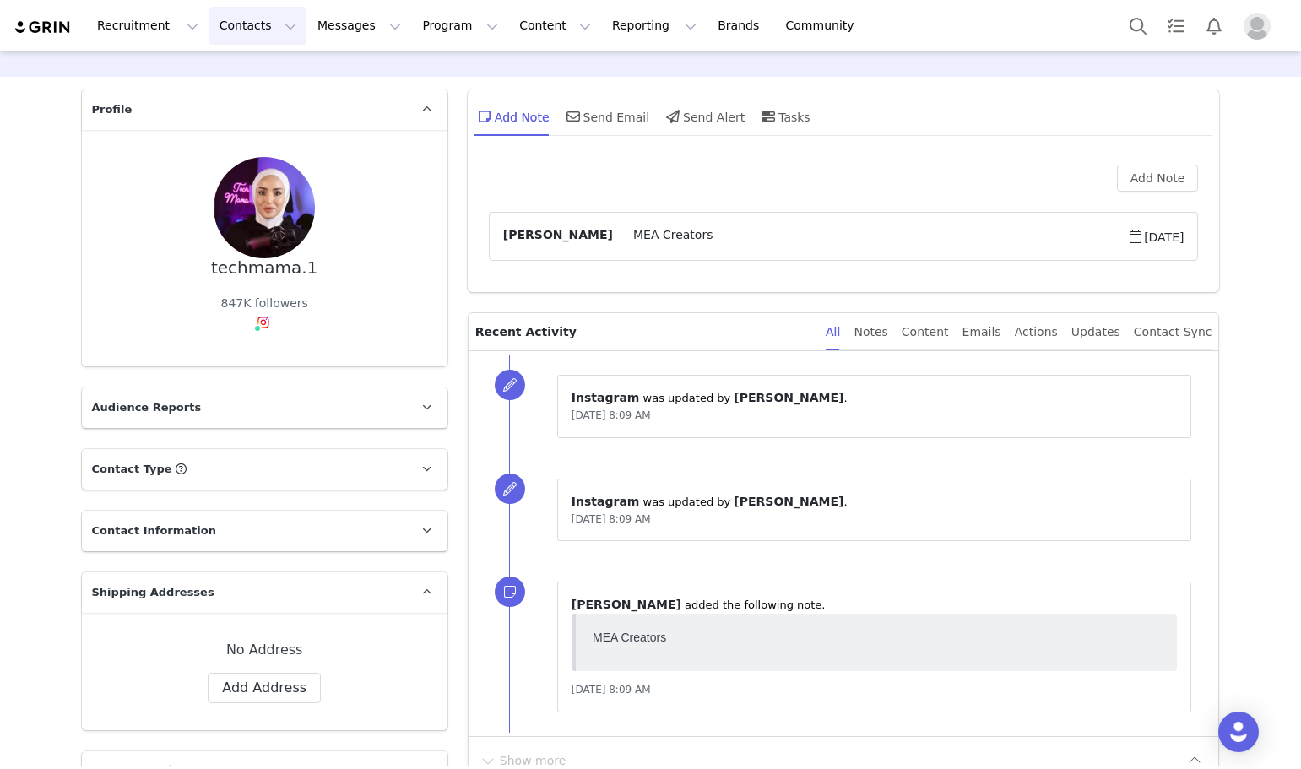
click at [268, 28] on button "Contacts Contacts" at bounding box center [257, 26] width 97 height 38
click at [251, 74] on div "Creators" at bounding box center [259, 75] width 113 height 18
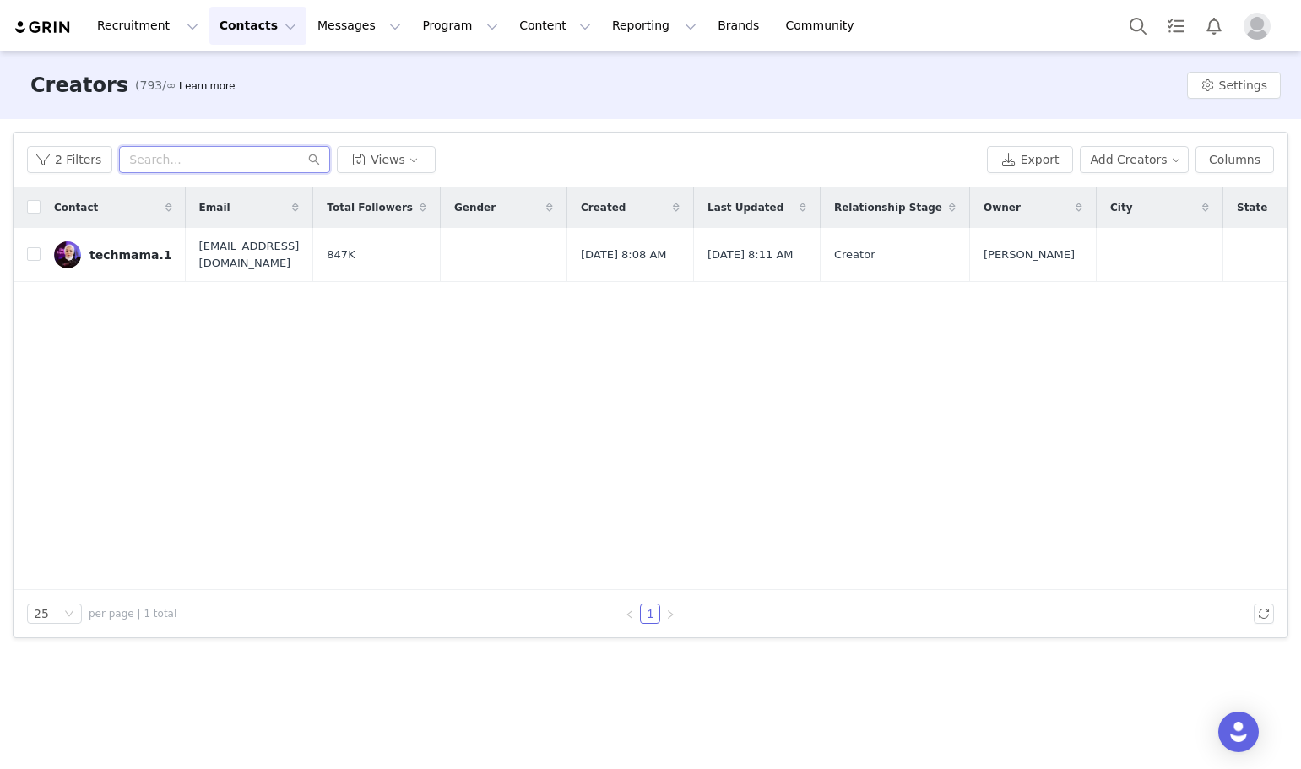
click at [241, 154] on input "text" at bounding box center [224, 159] width 211 height 27
click at [84, 157] on button "2 Filters" at bounding box center [69, 159] width 85 height 27
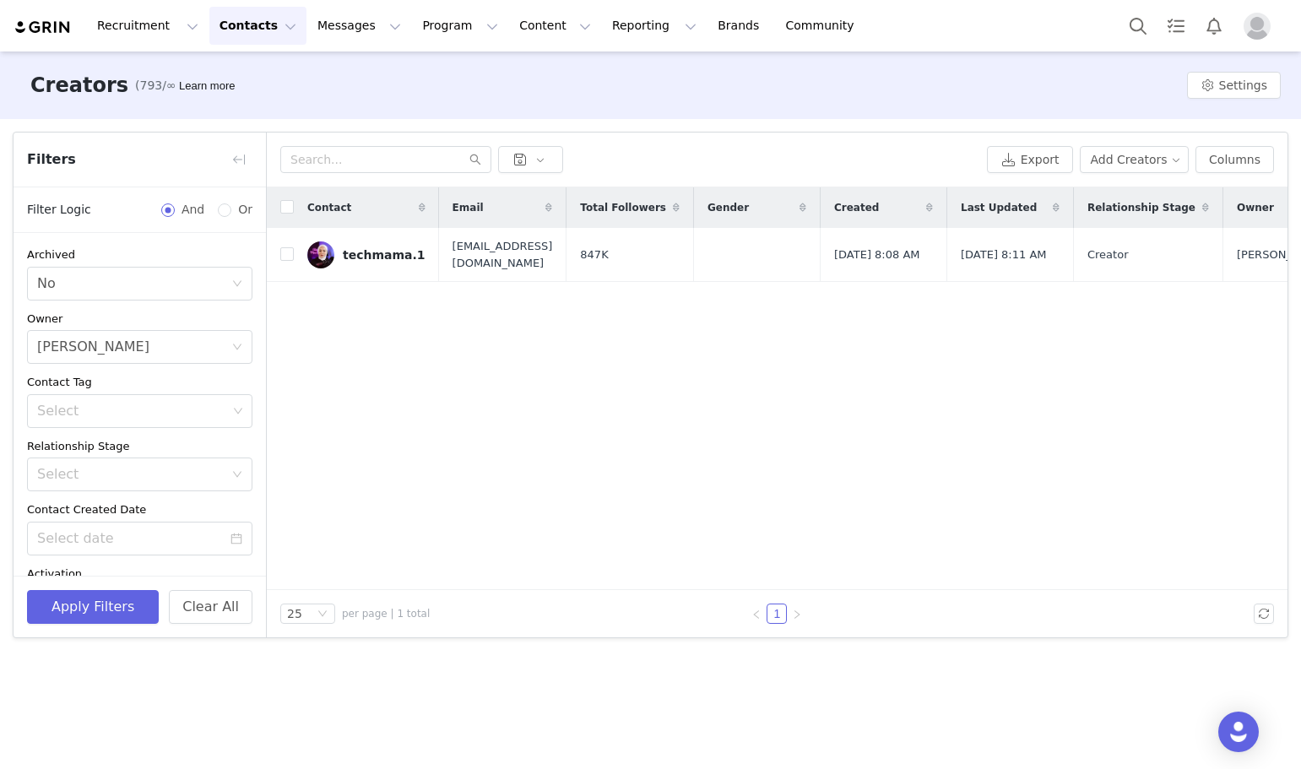
click at [480, 329] on div "Contact Email Total Followers Gender Created Last Updated Relationship Stage Ow…" at bounding box center [777, 388] width 1021 height 403
click at [217, 345] on div "Select [PERSON_NAME]" at bounding box center [134, 347] width 194 height 32
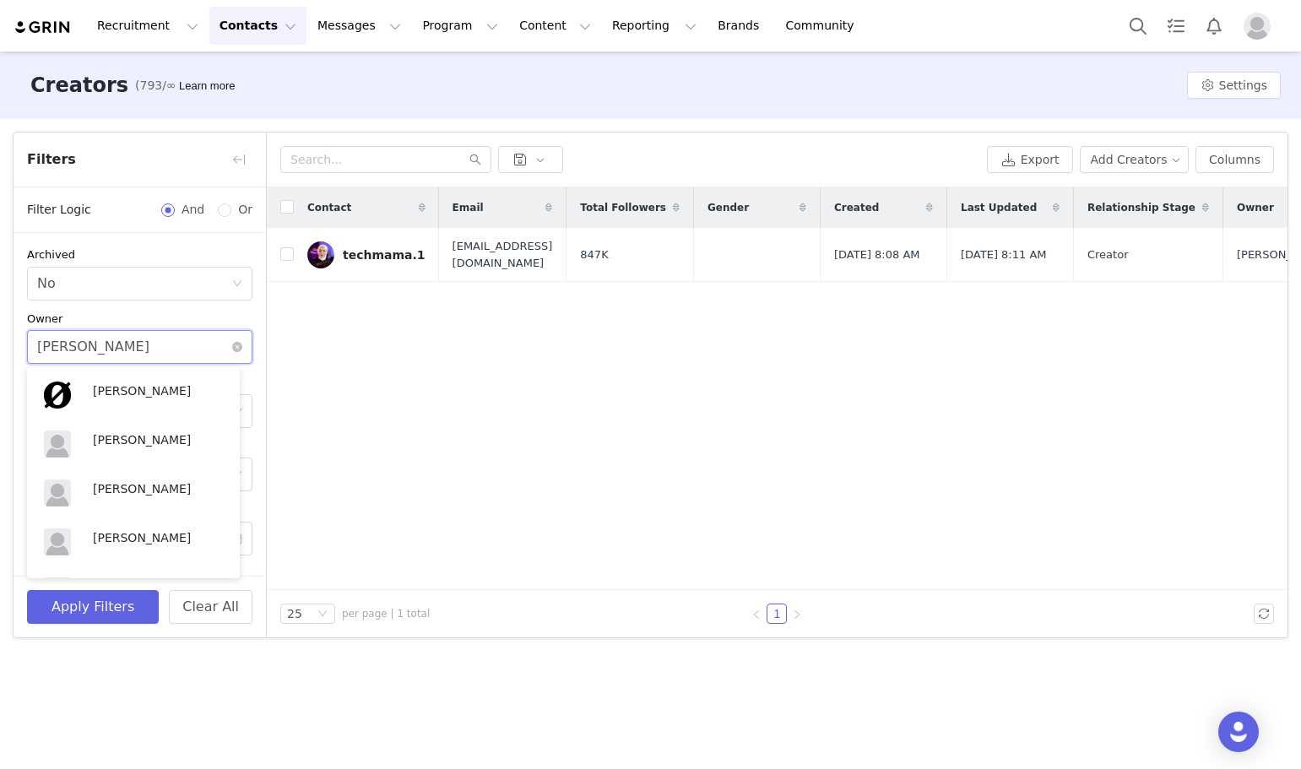
click at [185, 347] on div "Select [PERSON_NAME]" at bounding box center [134, 347] width 194 height 32
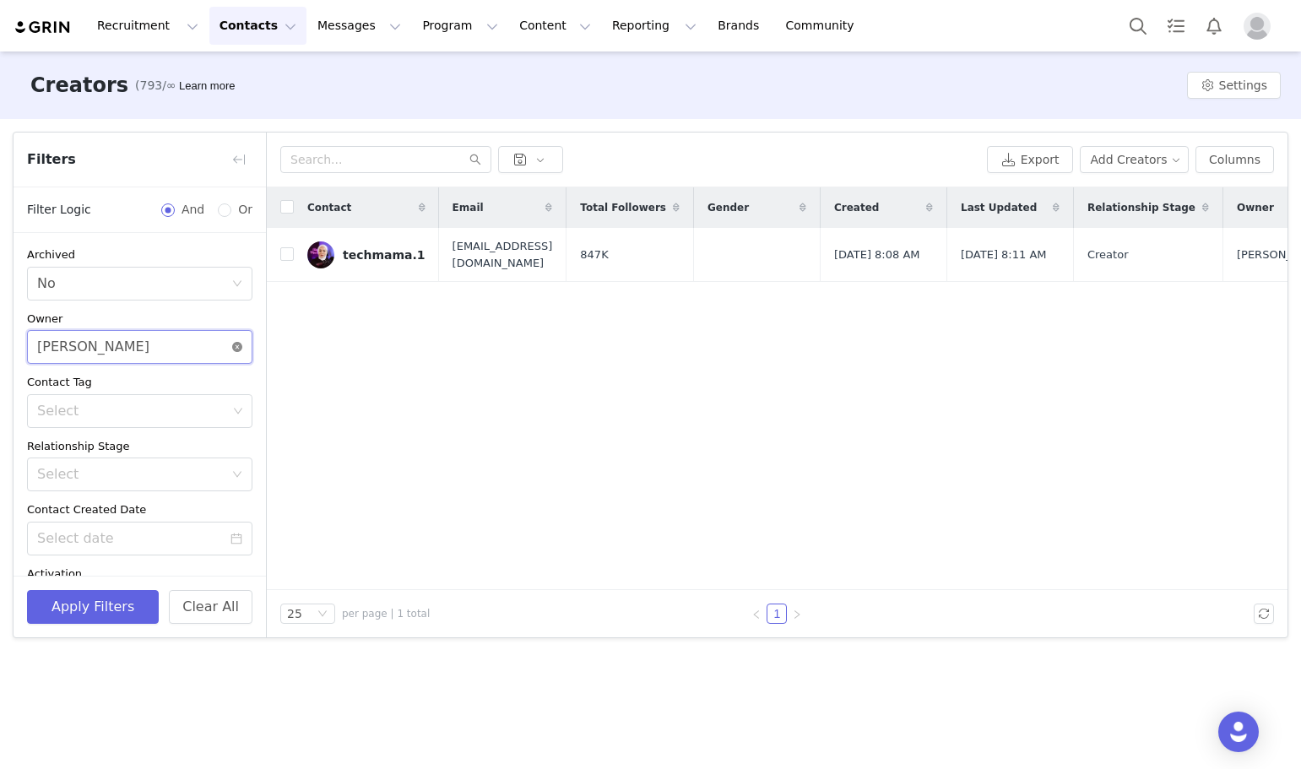
click at [232, 346] on icon "icon: close-circle" at bounding box center [237, 347] width 10 height 10
click at [111, 603] on button "Apply Filters" at bounding box center [93, 607] width 132 height 34
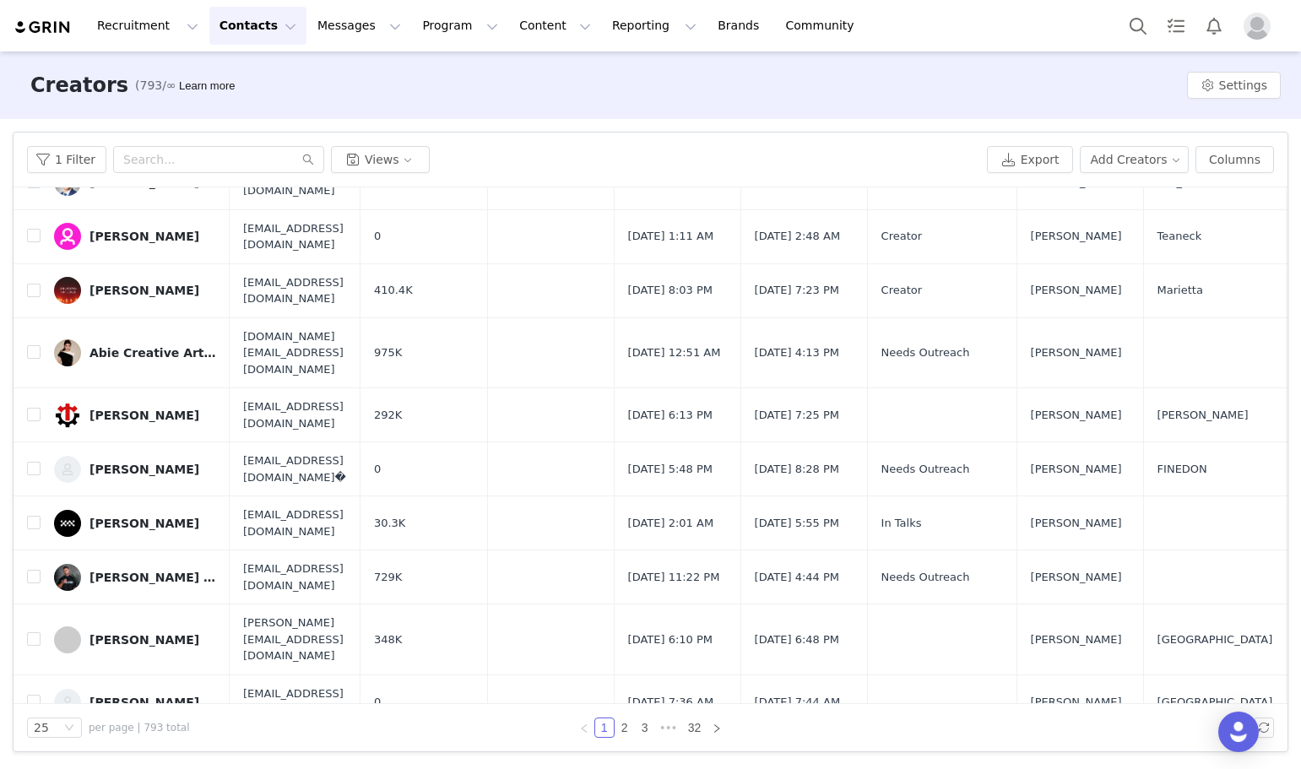
scroll to position [591, 0]
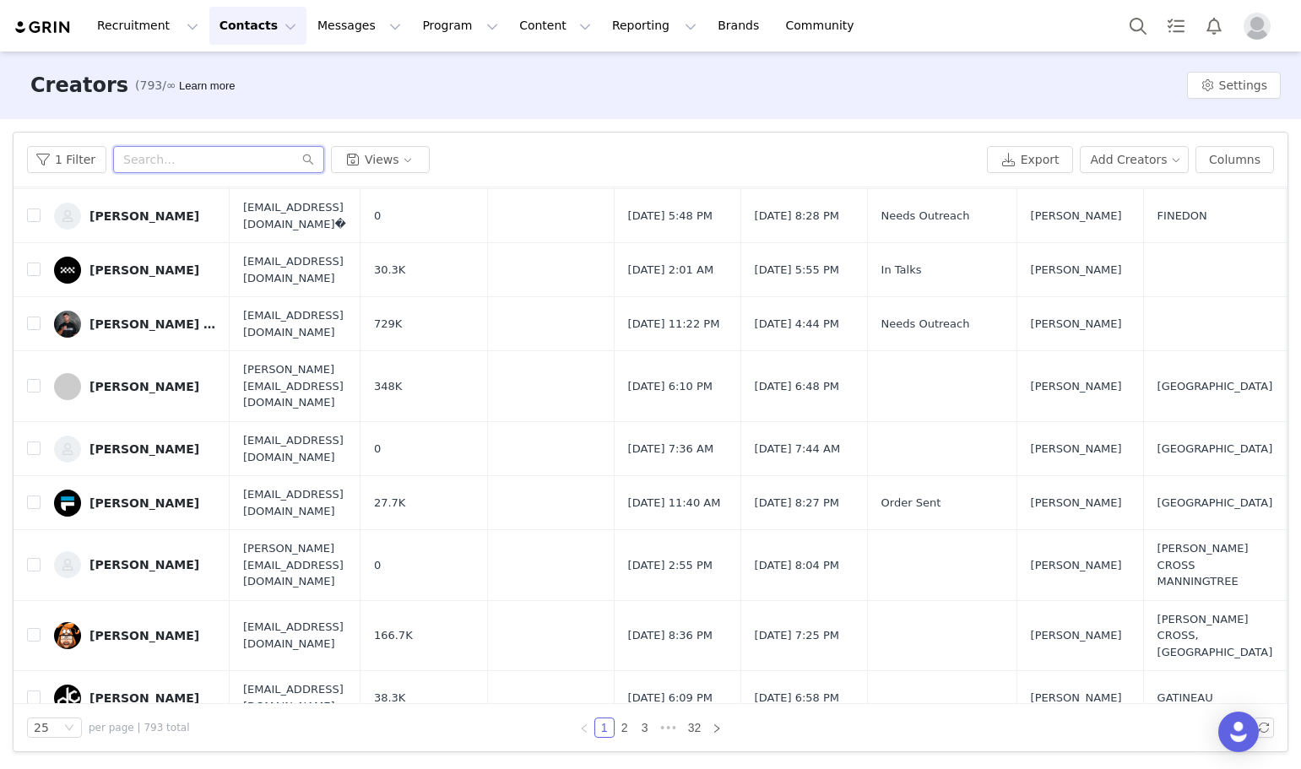
click at [140, 161] on input "text" at bounding box center [218, 159] width 211 height 27
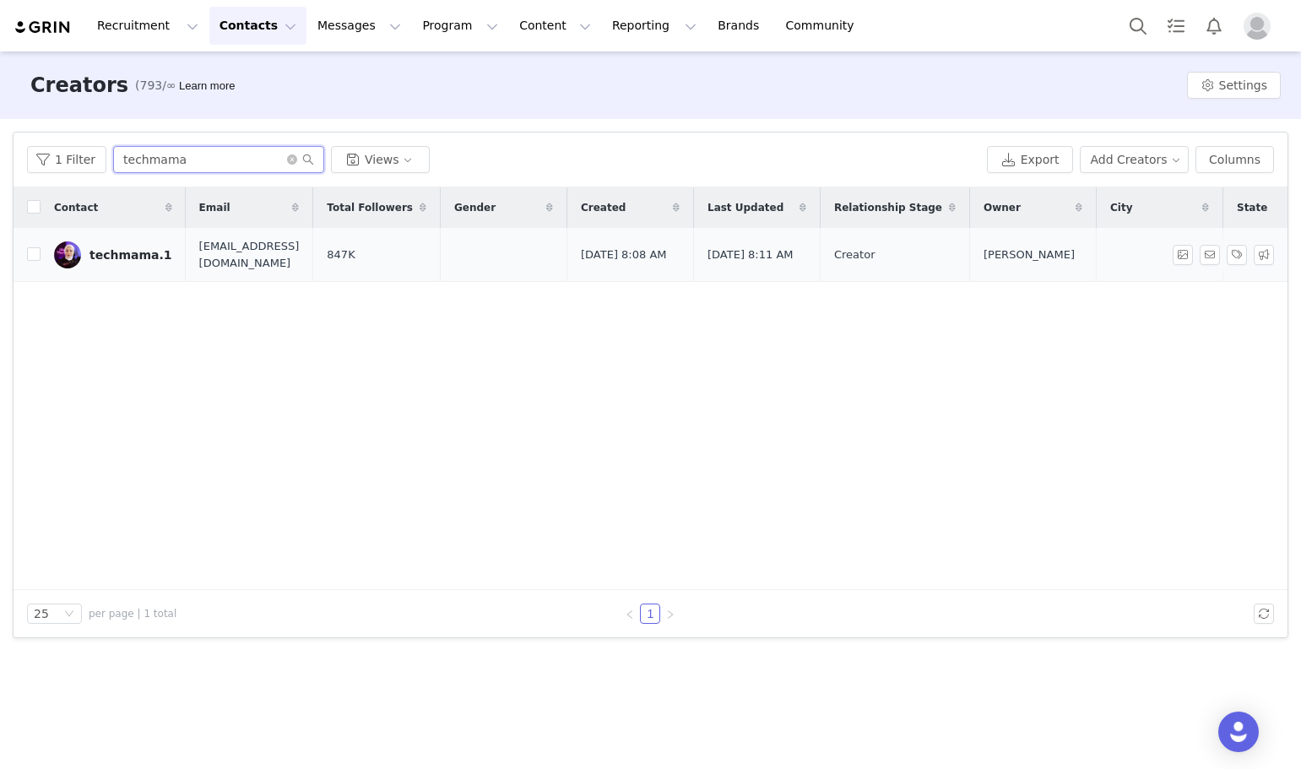
type input "techmama"
click at [138, 252] on div "techmama.1" at bounding box center [130, 255] width 83 height 14
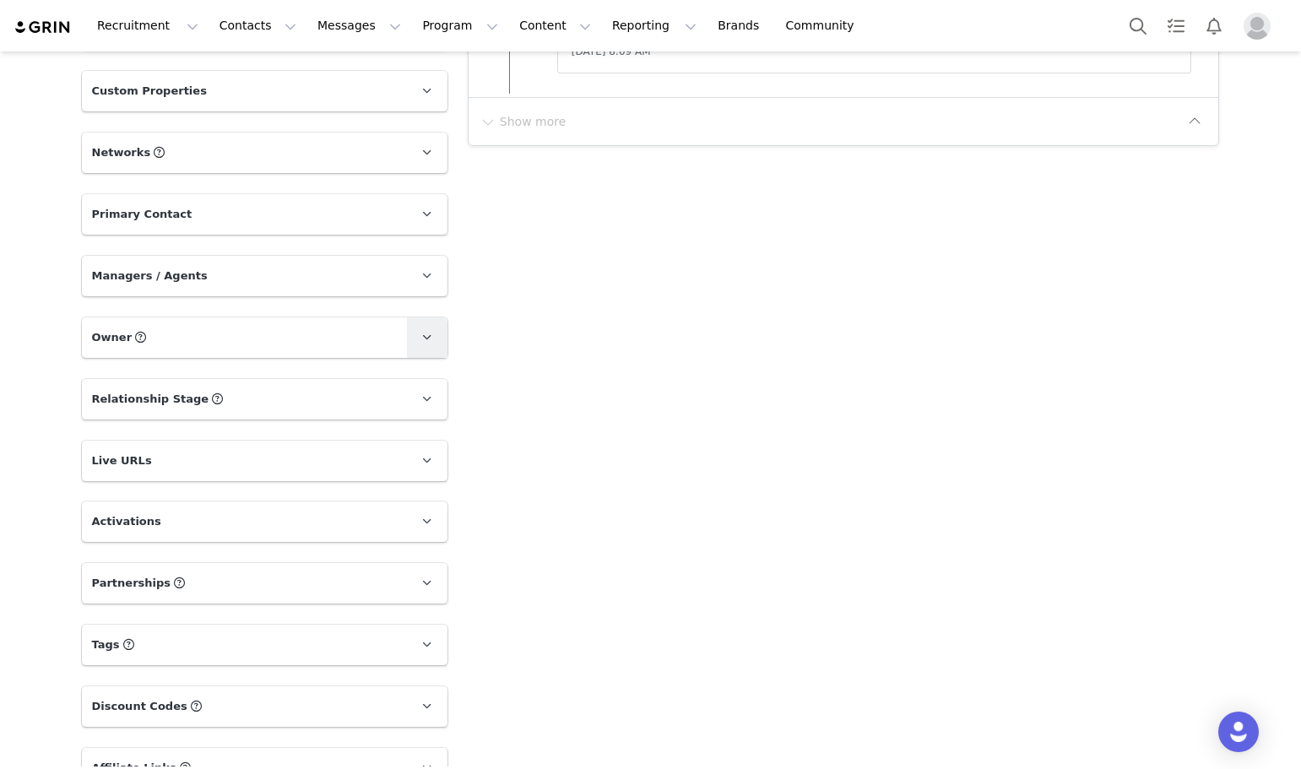
scroll to position [760, 0]
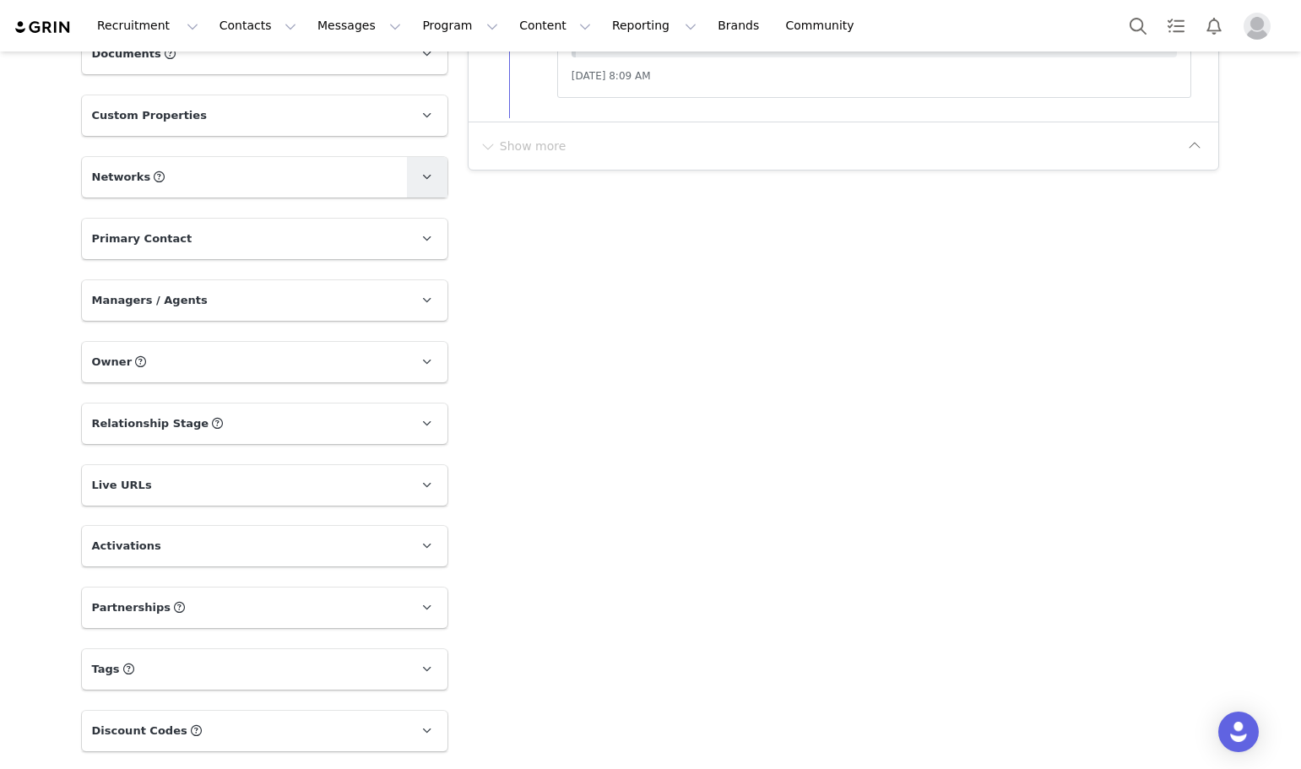
click at [430, 171] on span at bounding box center [427, 177] width 20 height 20
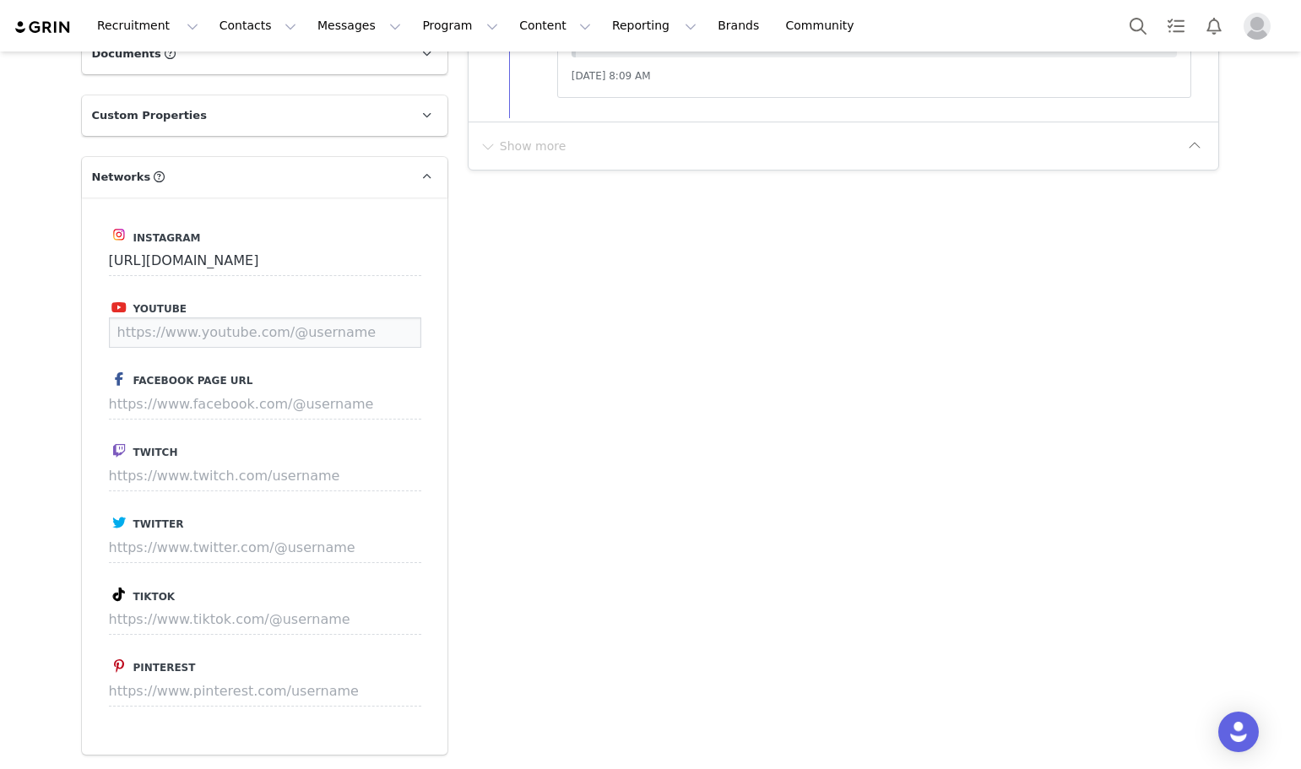
click at [290, 339] on input at bounding box center [265, 332] width 312 height 30
click at [291, 336] on input at bounding box center [265, 332] width 312 height 30
paste input "https://www.youtube.com/@techmama.1"
type input "https://www.youtube.com/@techmama.1"
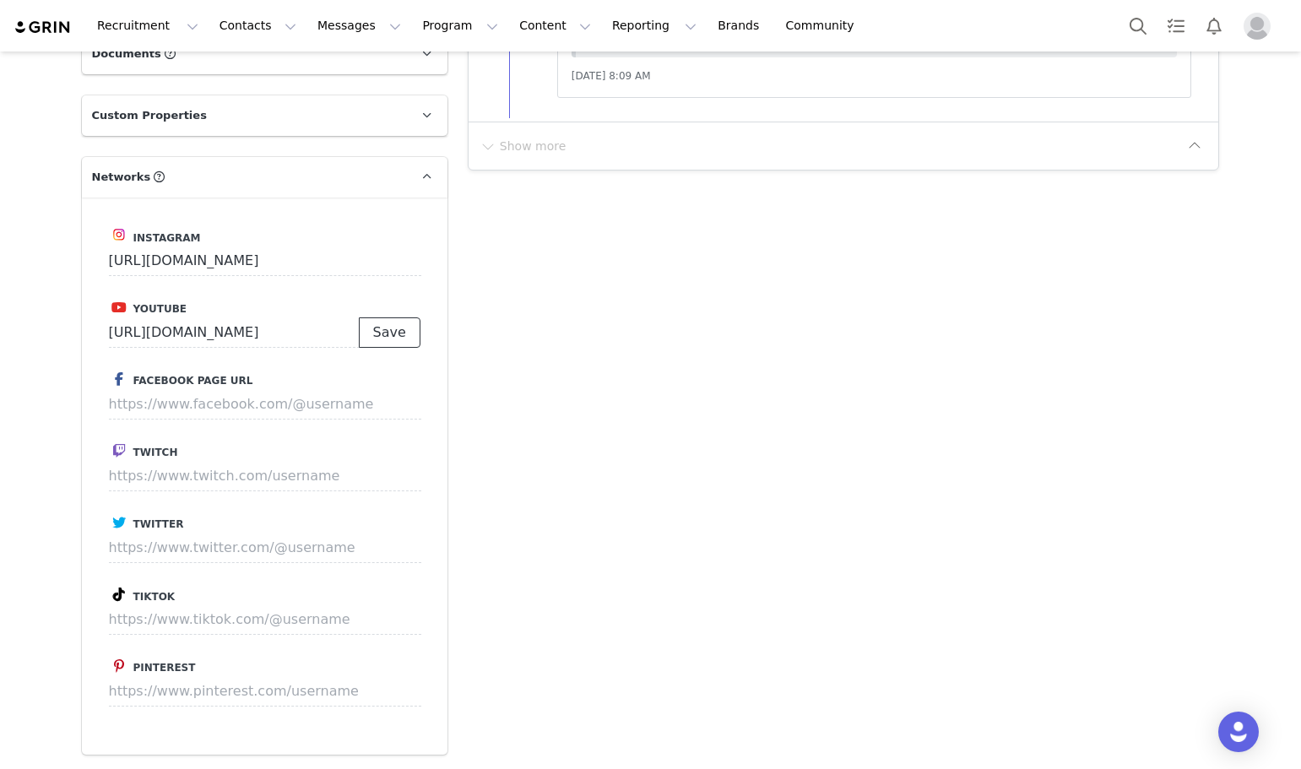
click at [387, 339] on button "Save" at bounding box center [390, 332] width 62 height 30
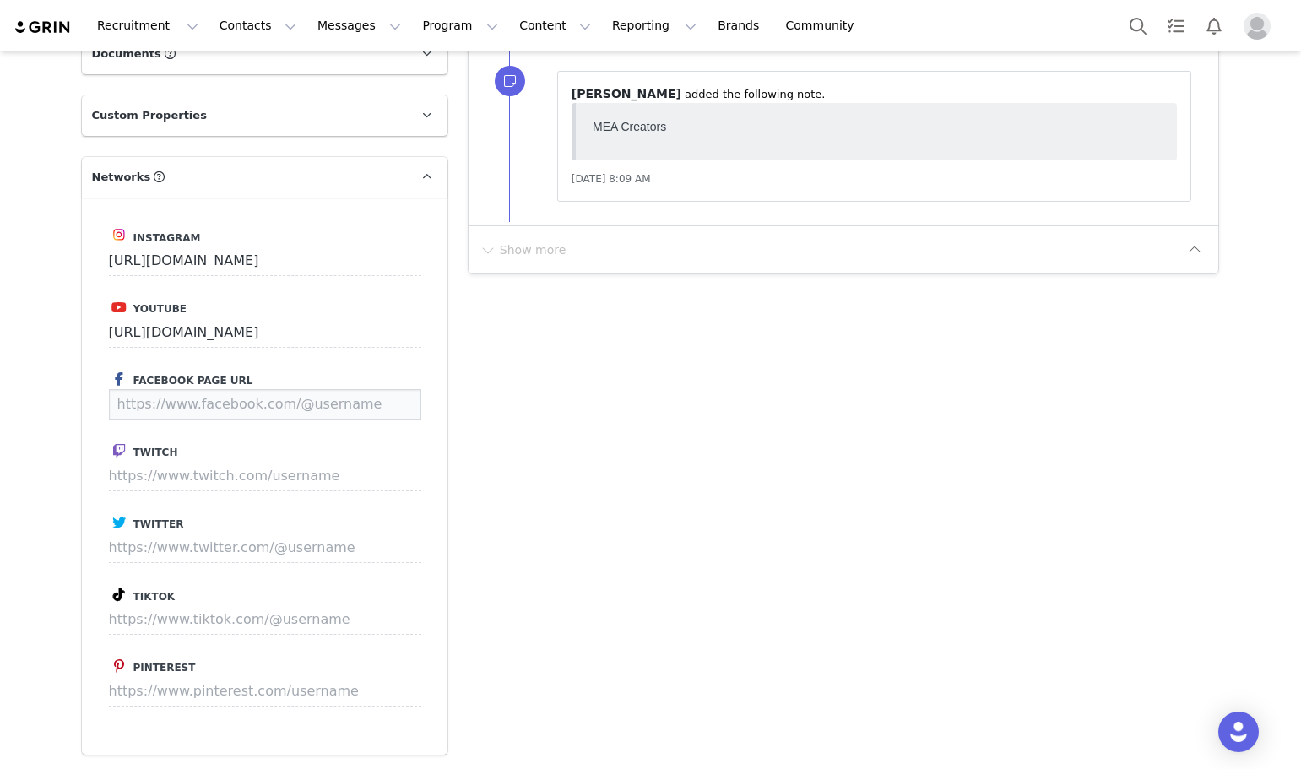
click at [171, 403] on input at bounding box center [265, 404] width 312 height 30
paste input "https://www.facebook.com/sarah.younis.14988"
type input "https://www.facebook.com/sarah.younis.14988"
click at [387, 413] on button "Save" at bounding box center [390, 404] width 62 height 30
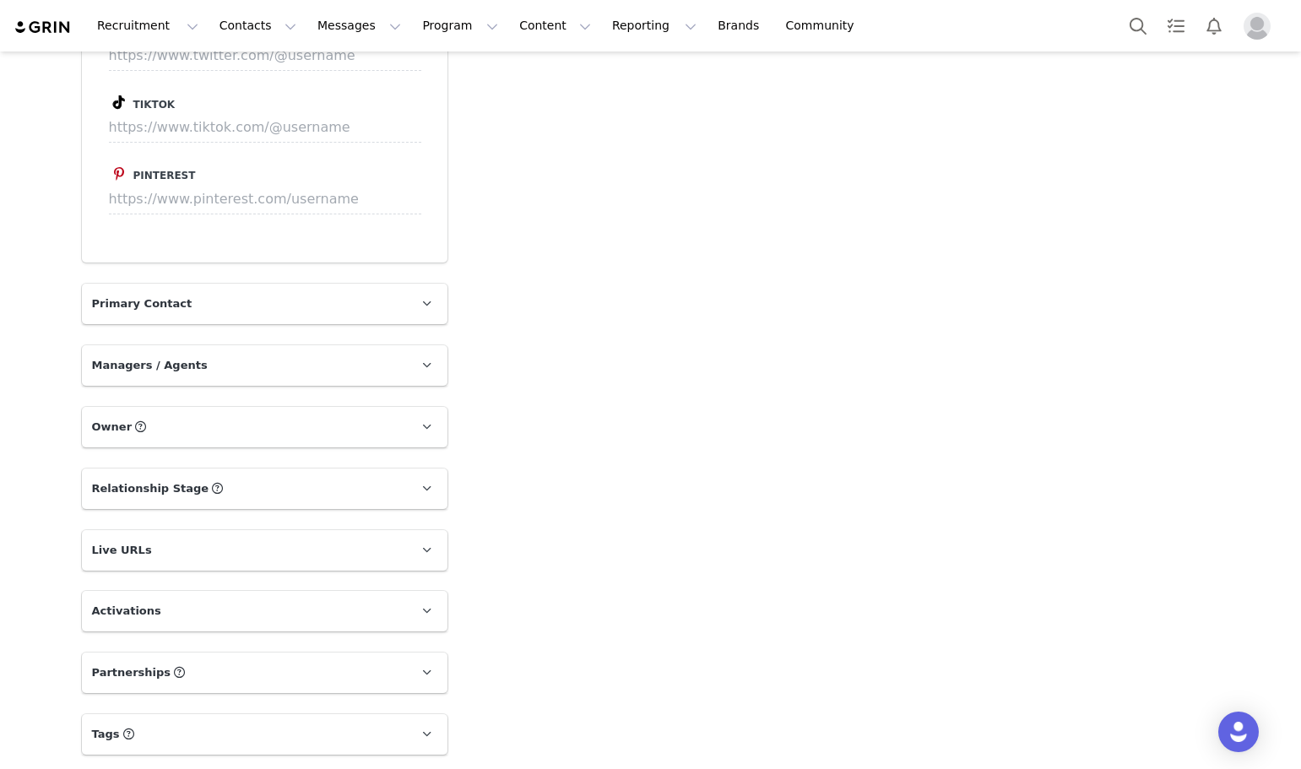
scroll to position [1266, 0]
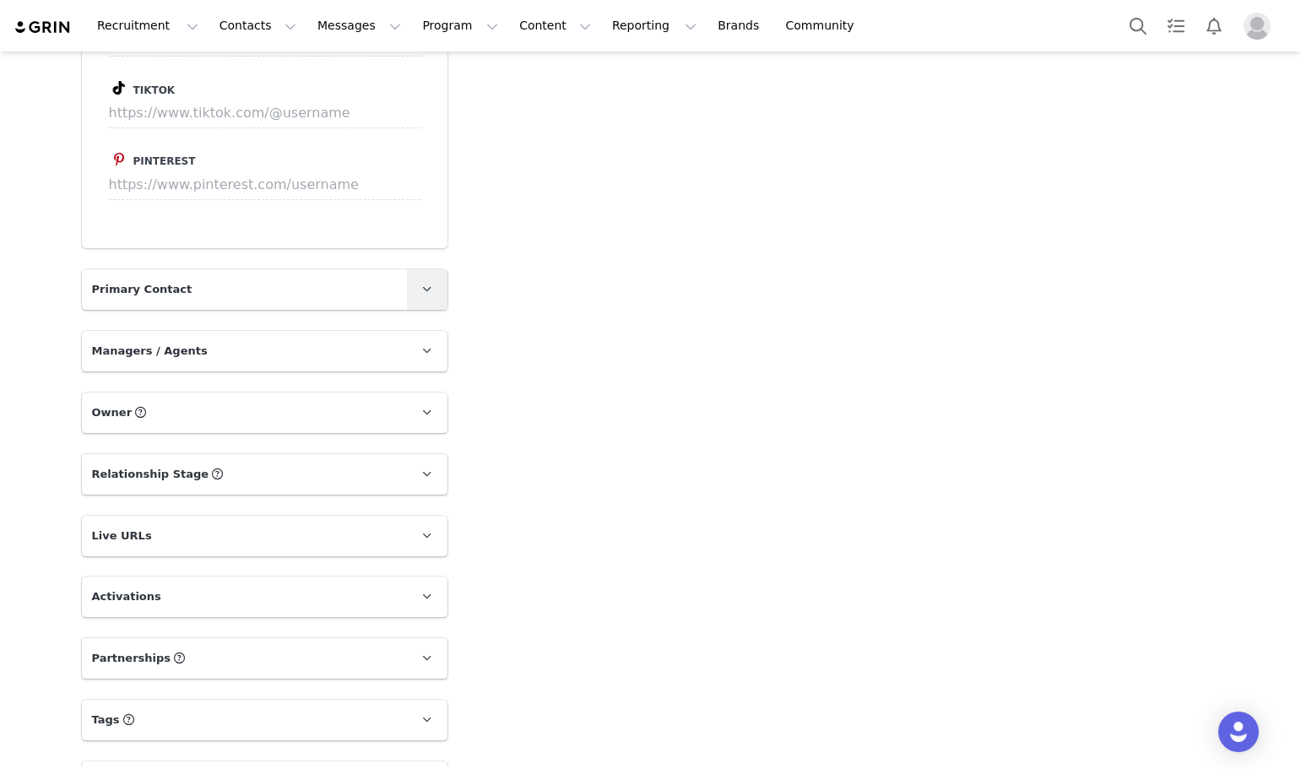
click at [417, 286] on span at bounding box center [427, 289] width 20 height 20
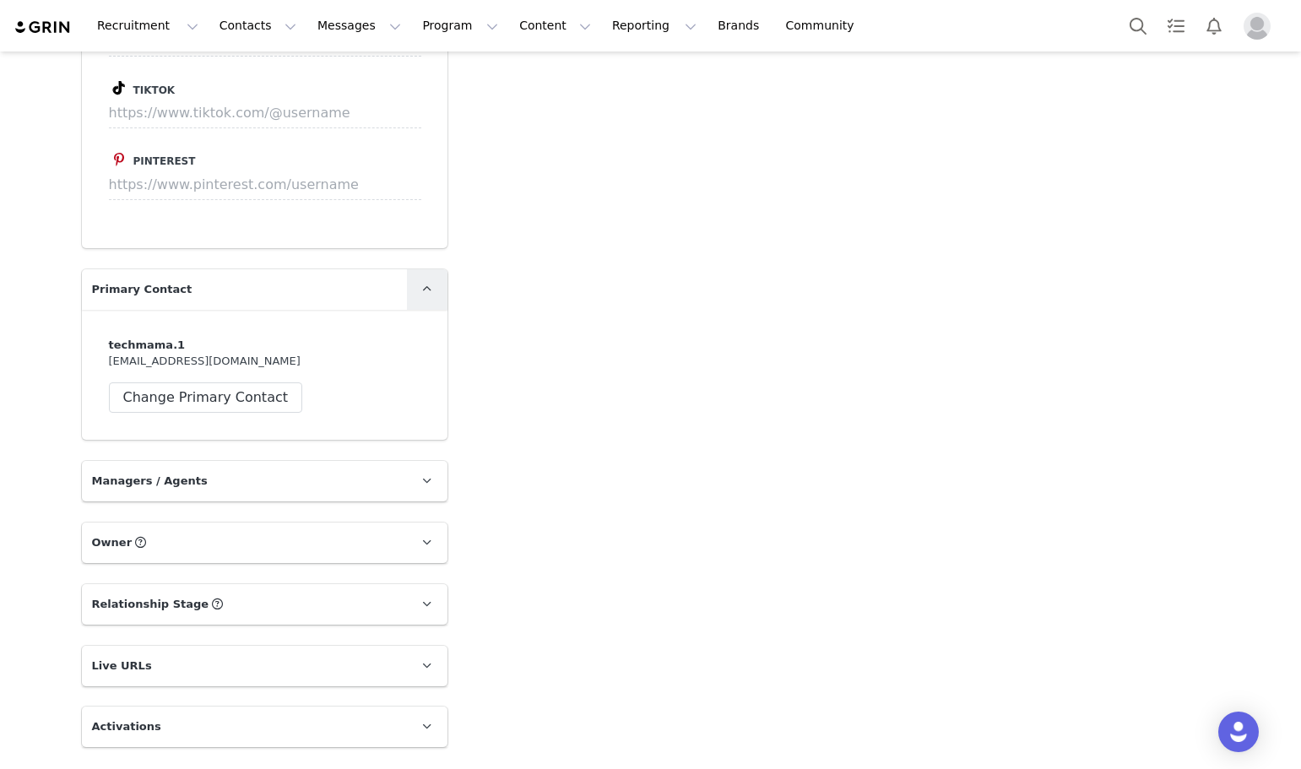
click at [417, 286] on span at bounding box center [427, 289] width 20 height 20
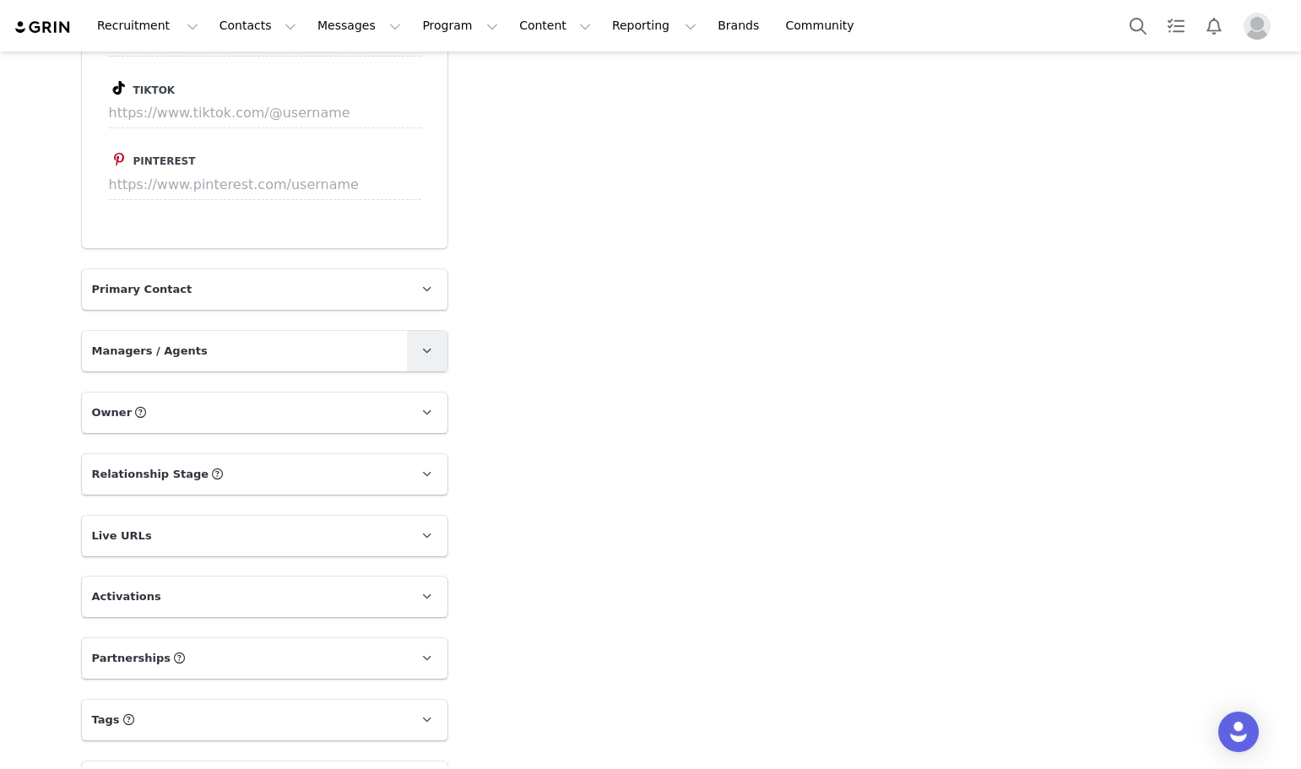
click at [417, 356] on span at bounding box center [427, 351] width 20 height 20
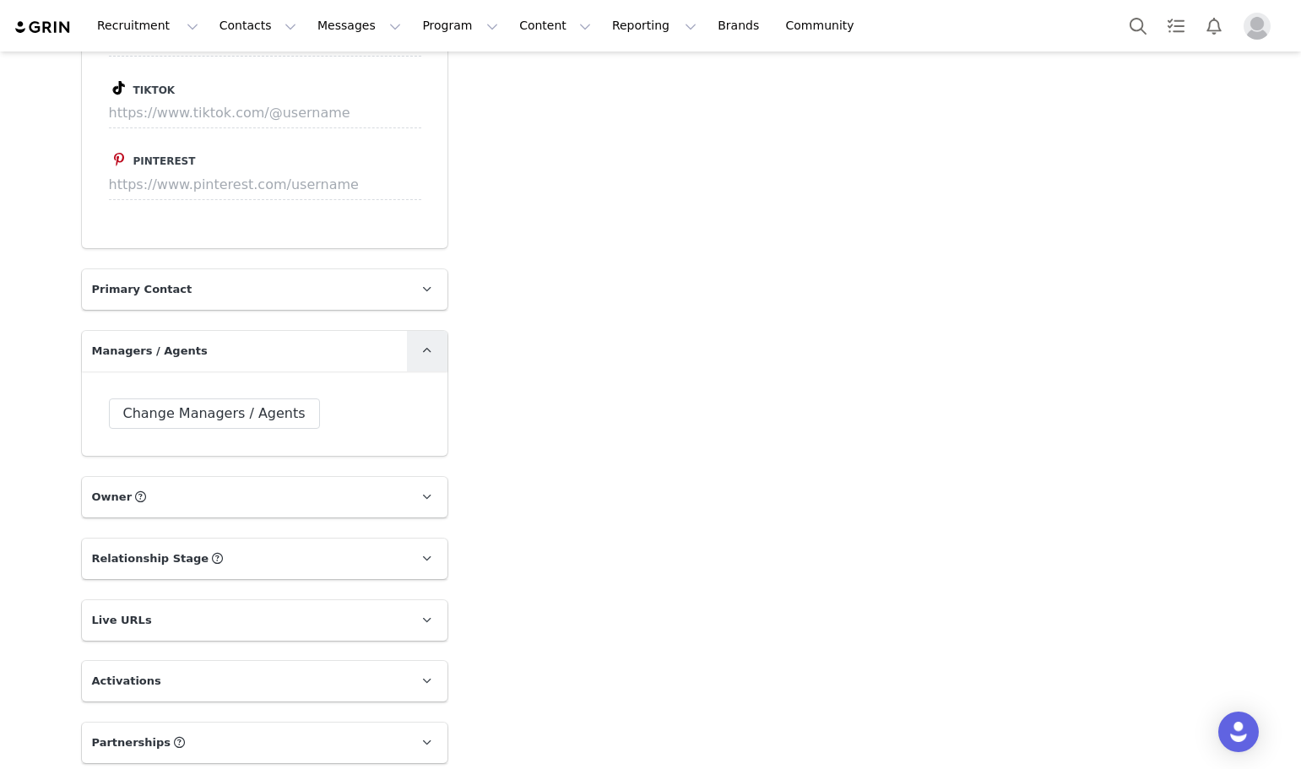
click at [417, 356] on span at bounding box center [427, 351] width 20 height 20
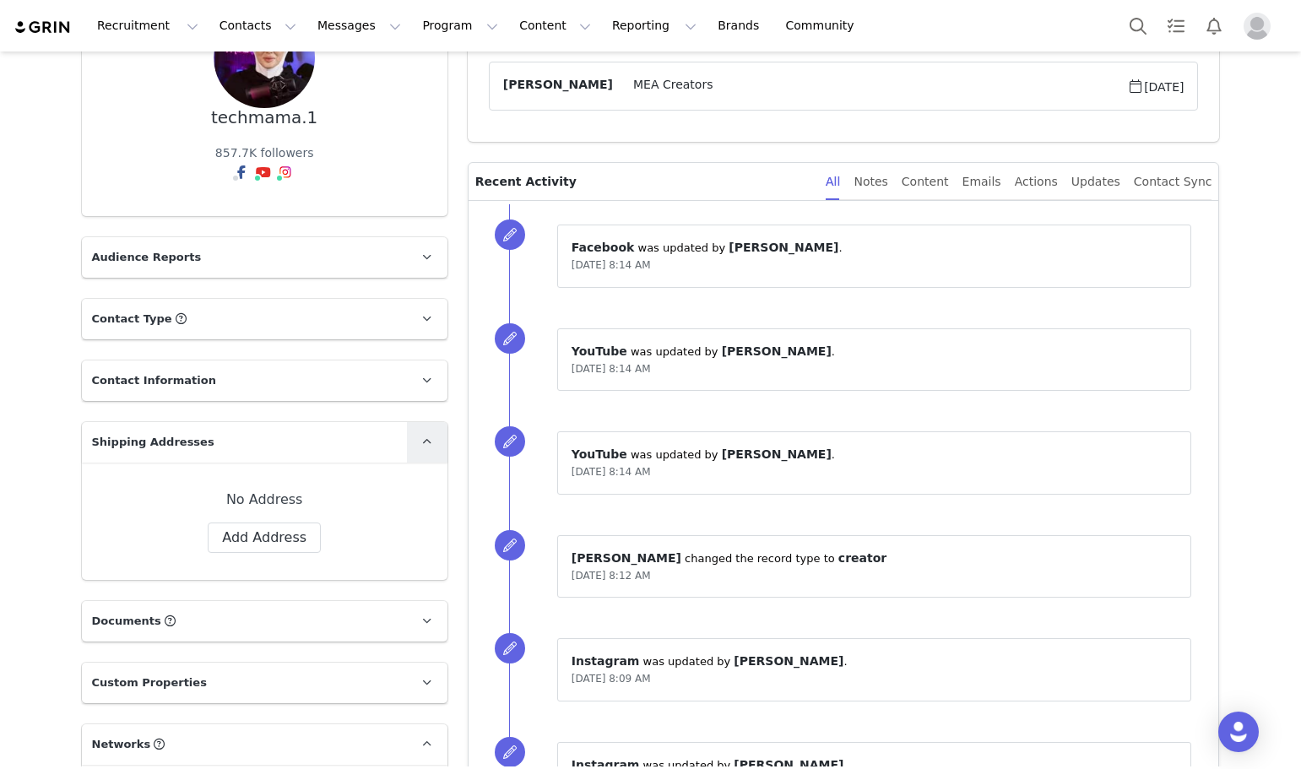
scroll to position [169, 0]
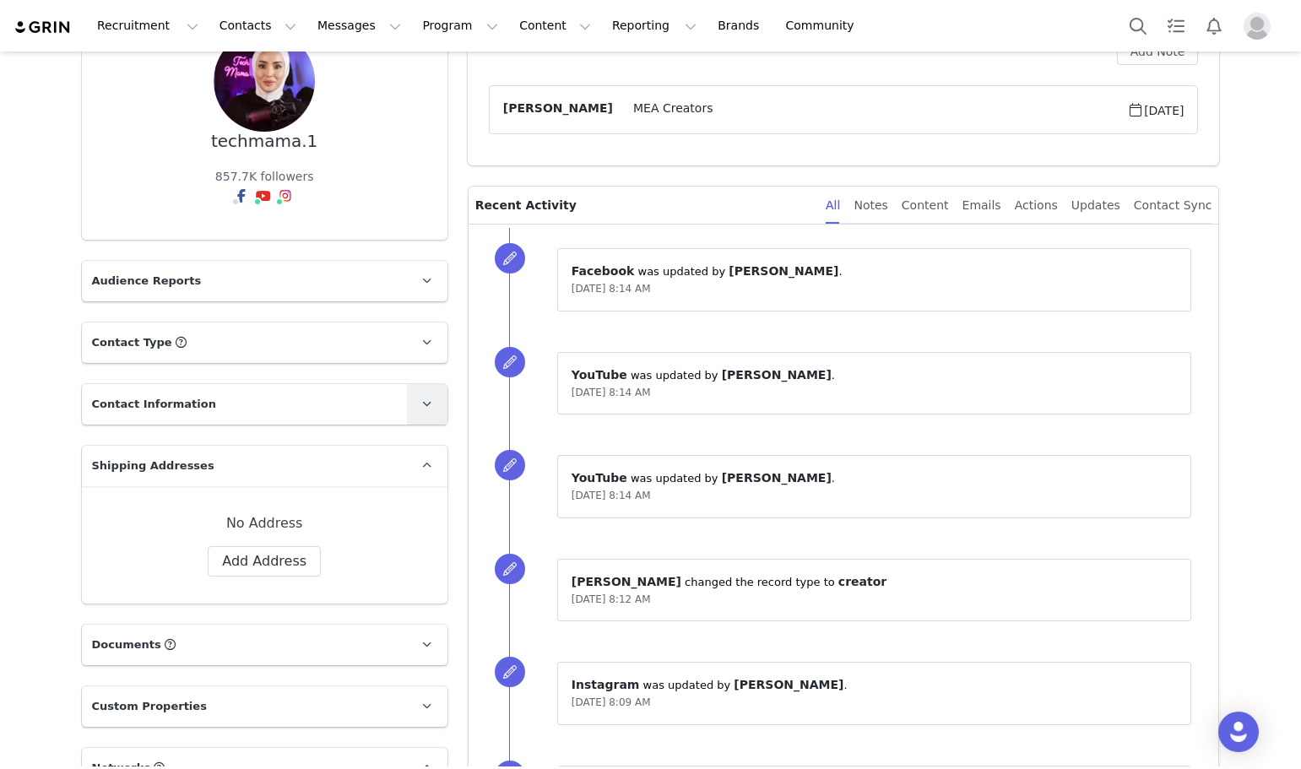
click at [417, 394] on span at bounding box center [427, 404] width 20 height 20
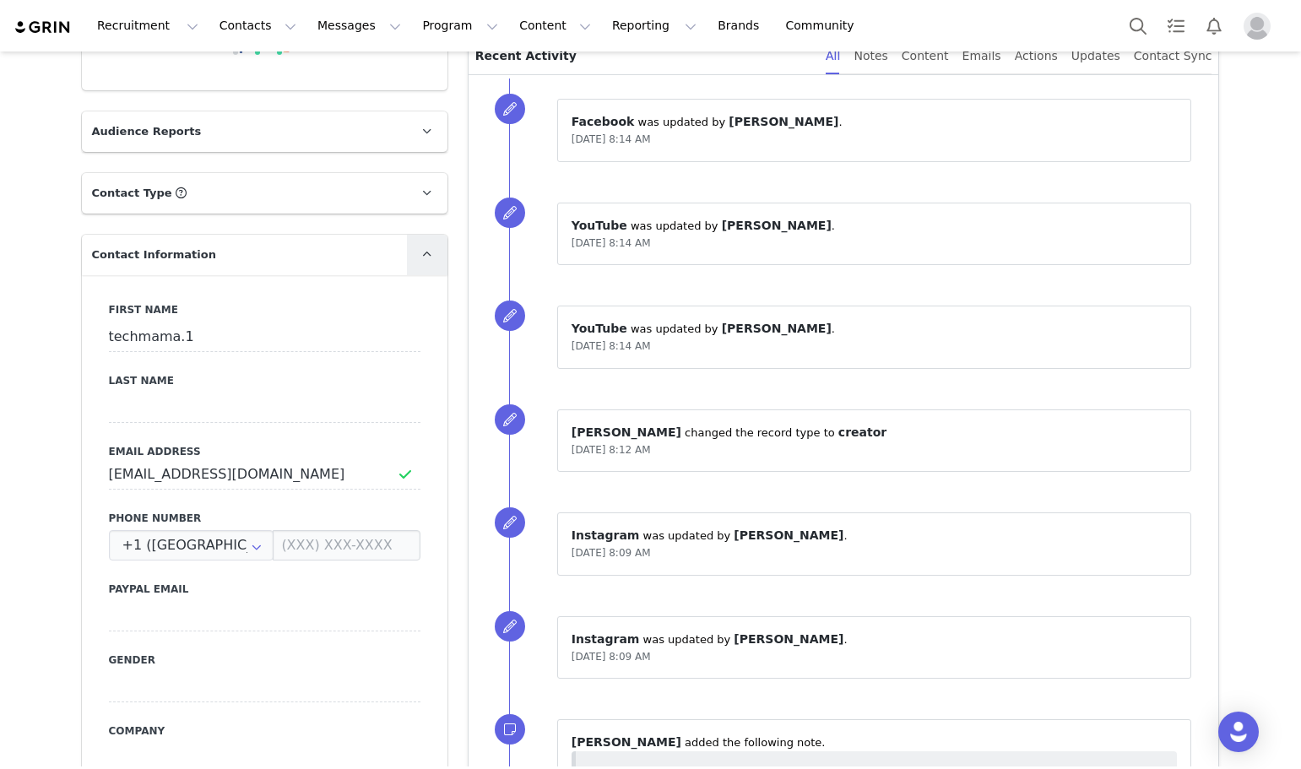
scroll to position [338, 0]
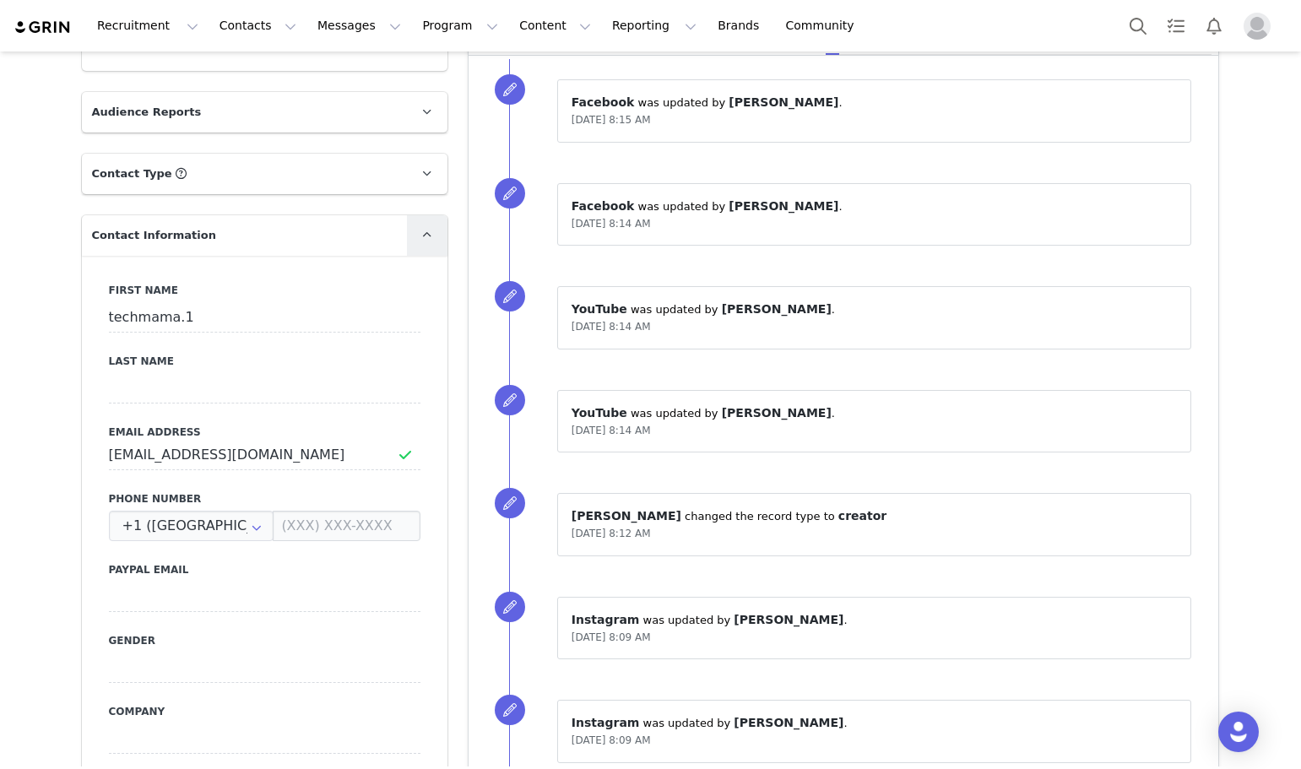
click at [422, 232] on icon at bounding box center [426, 235] width 9 height 11
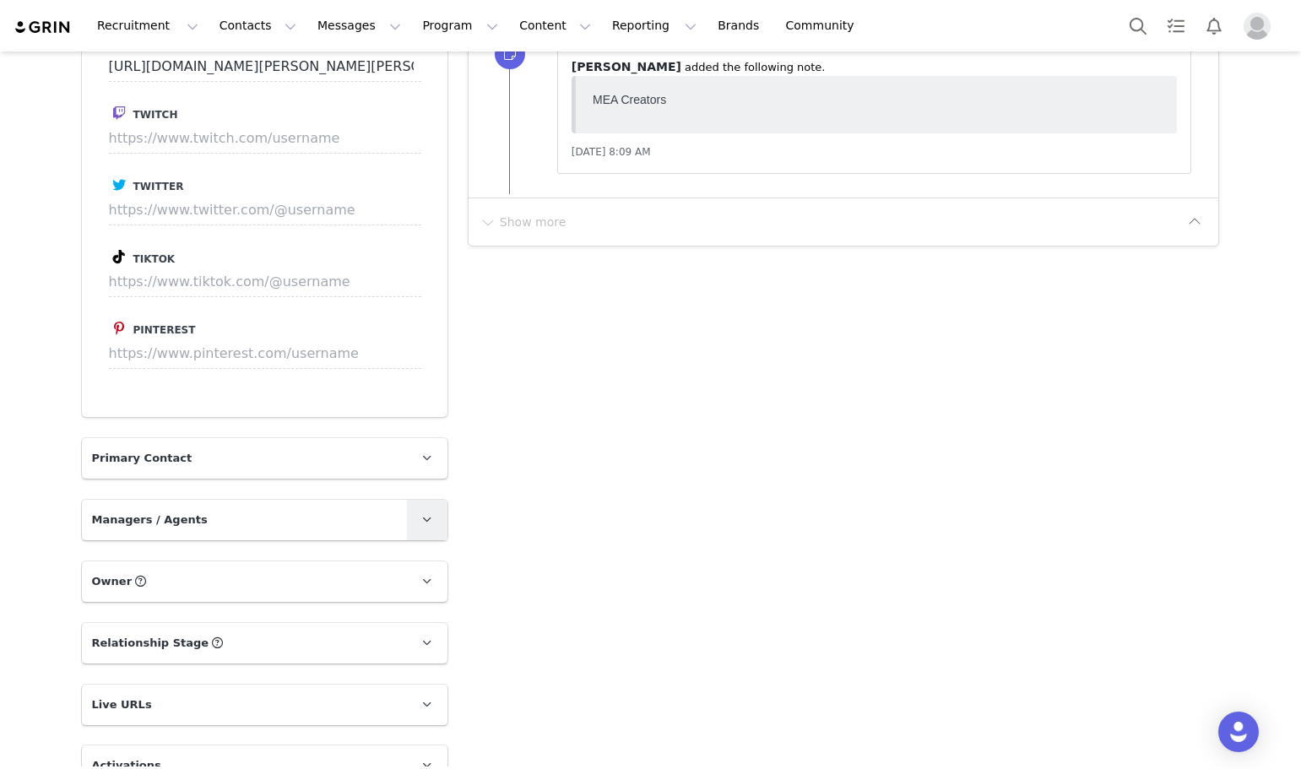
scroll to position [1182, 0]
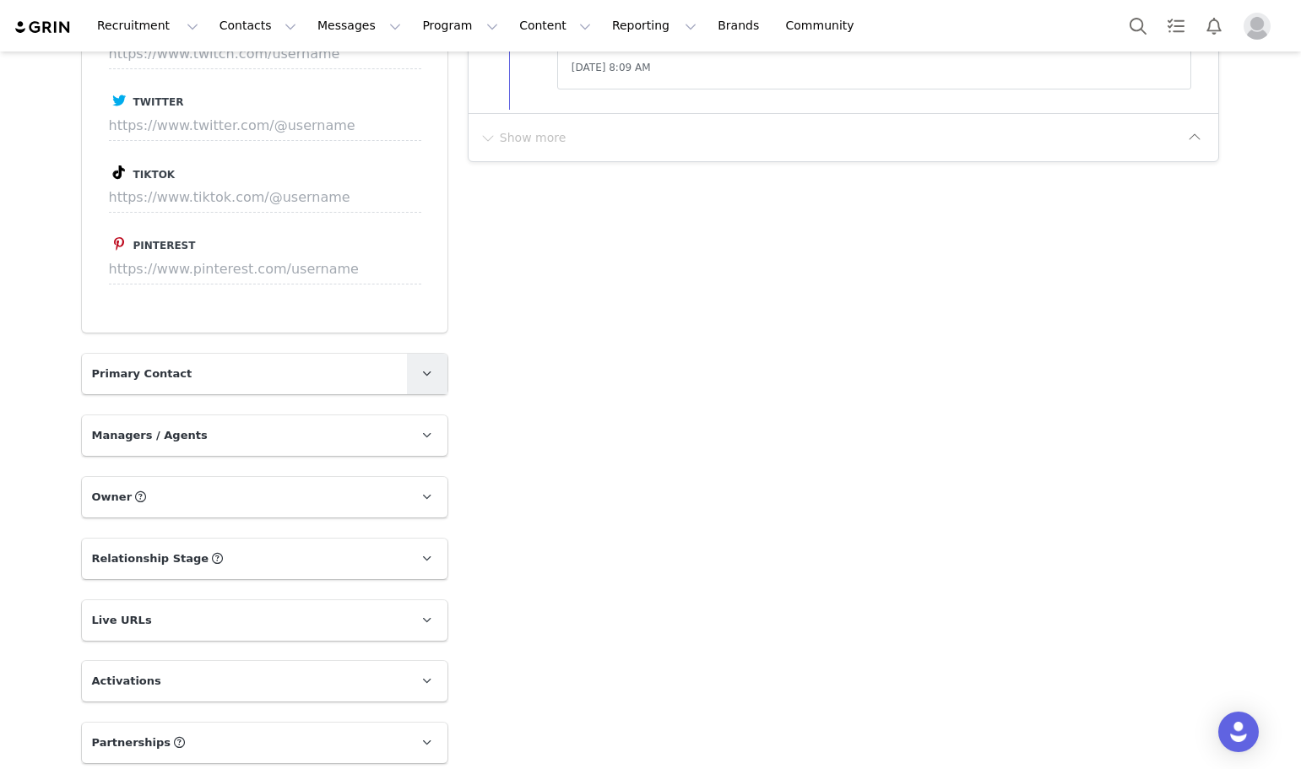
click at [422, 373] on icon at bounding box center [426, 373] width 9 height 11
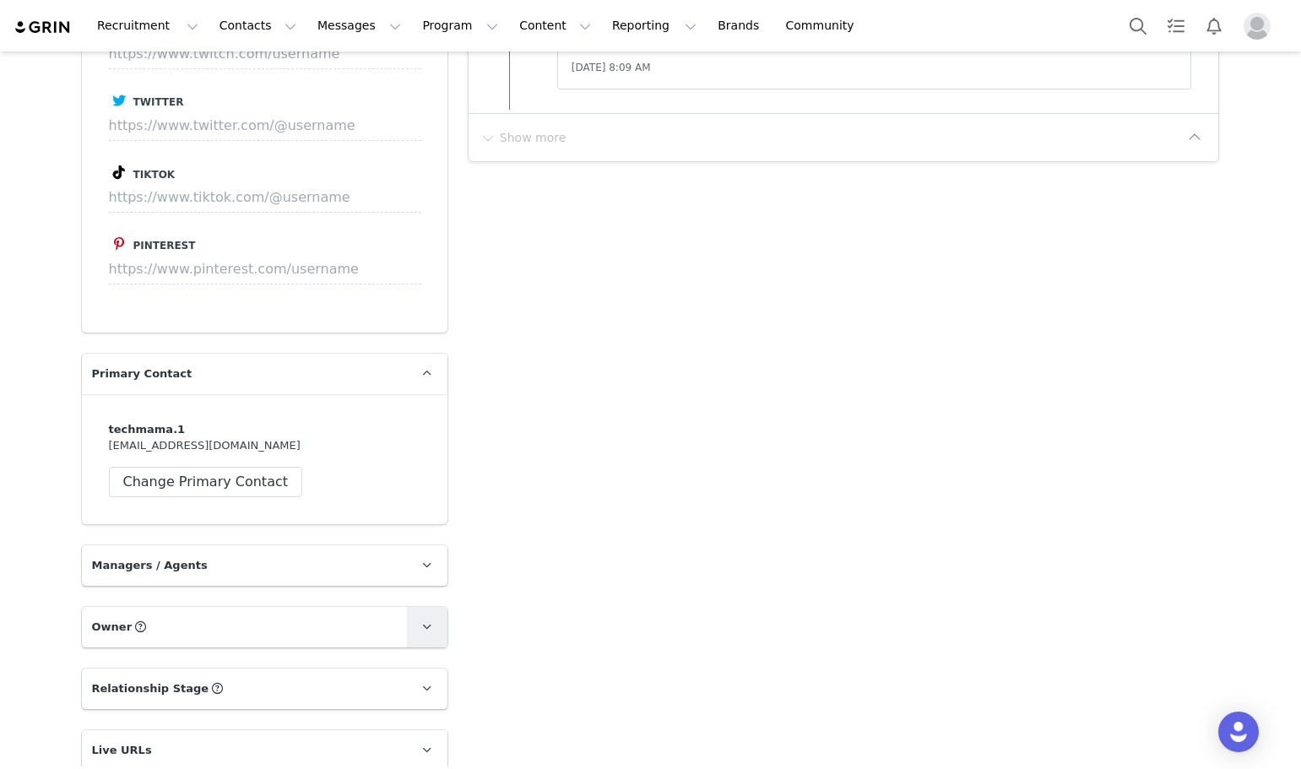
click at [426, 617] on span at bounding box center [427, 627] width 20 height 20
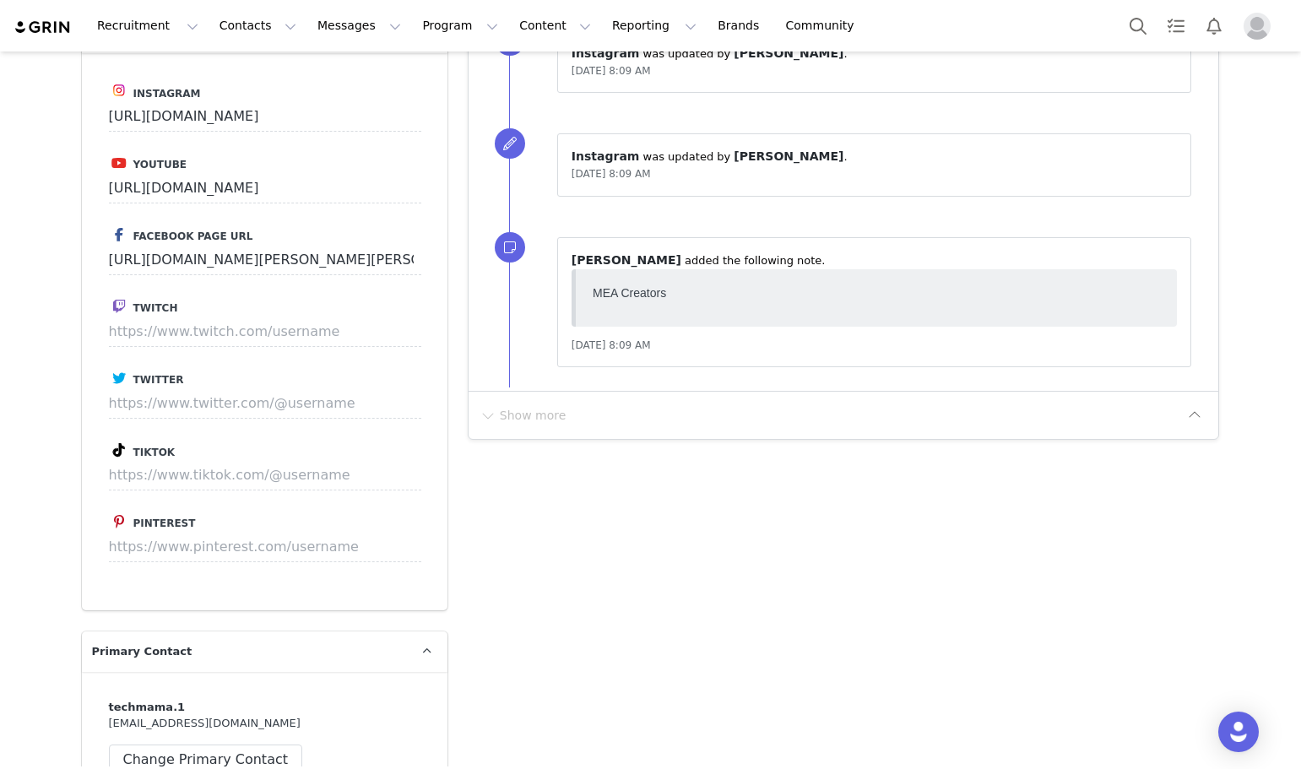
scroll to position [675, 0]
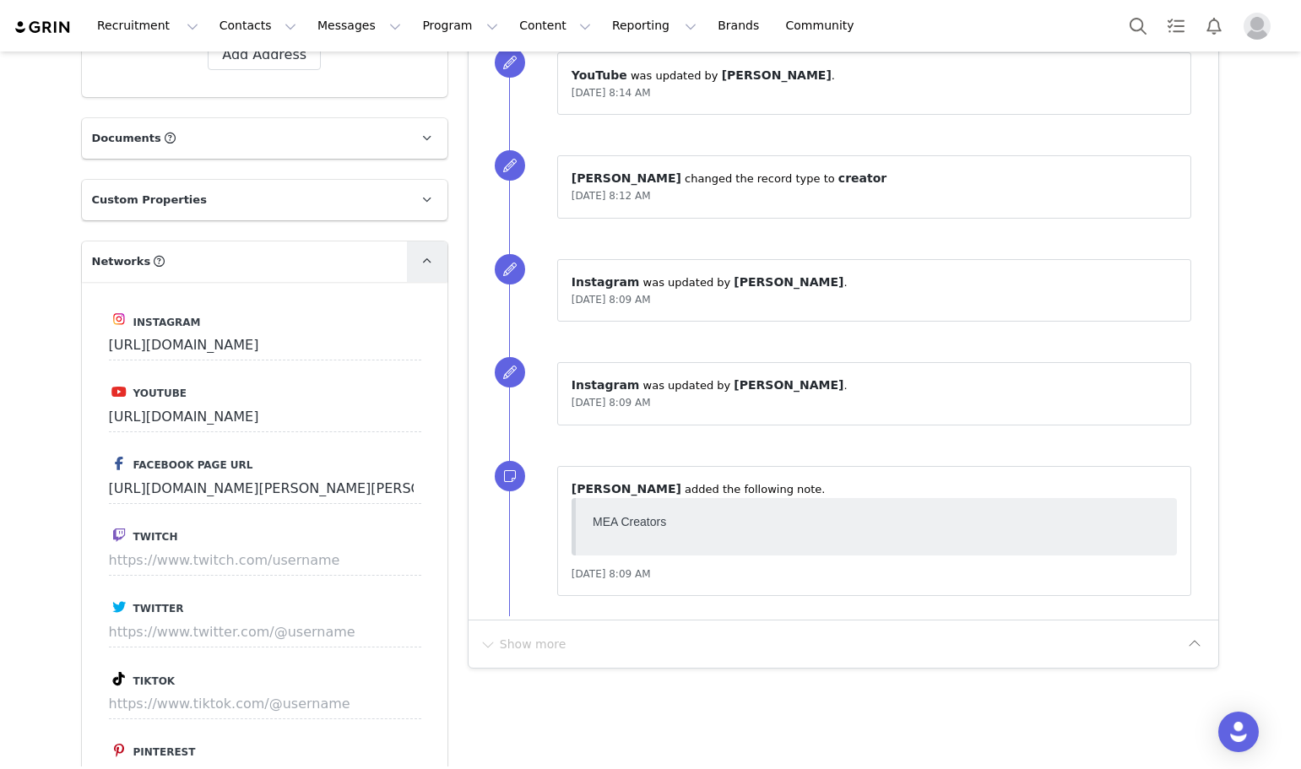
click at [422, 263] on icon at bounding box center [426, 261] width 9 height 11
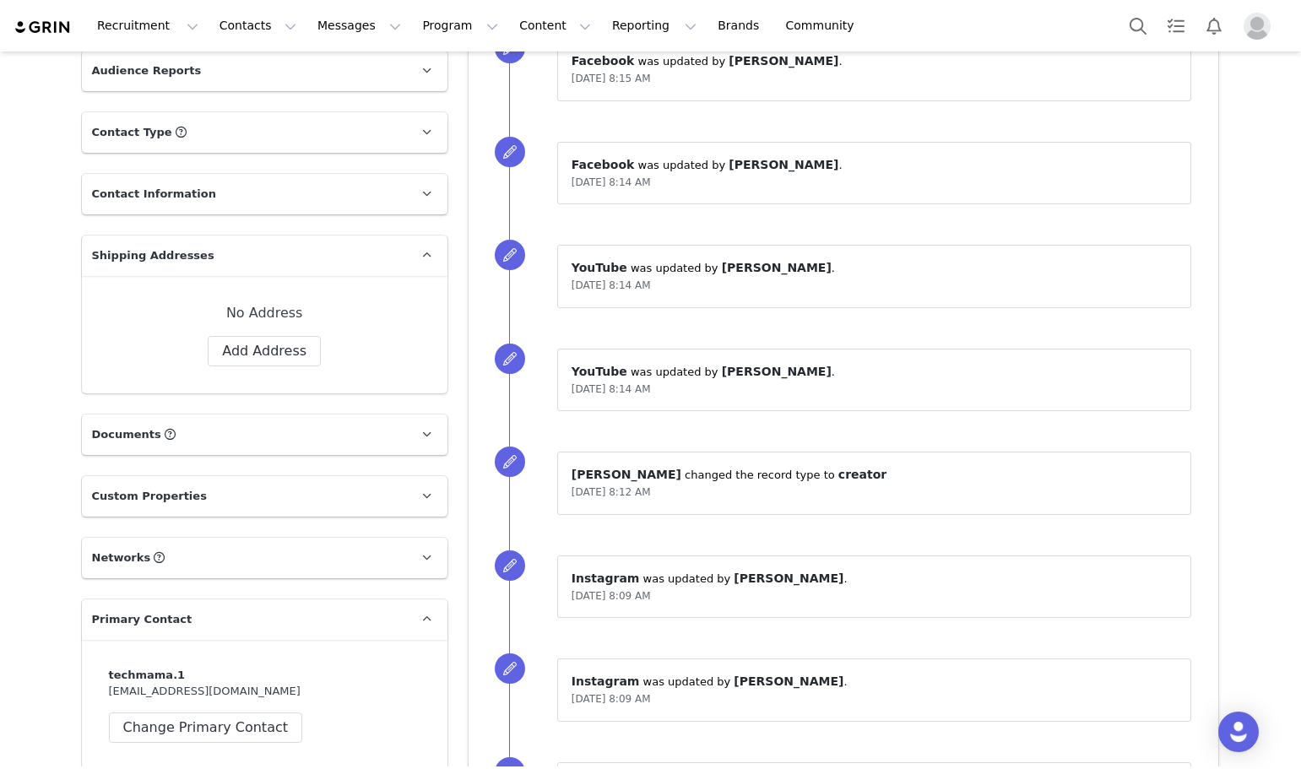
scroll to position [338, 0]
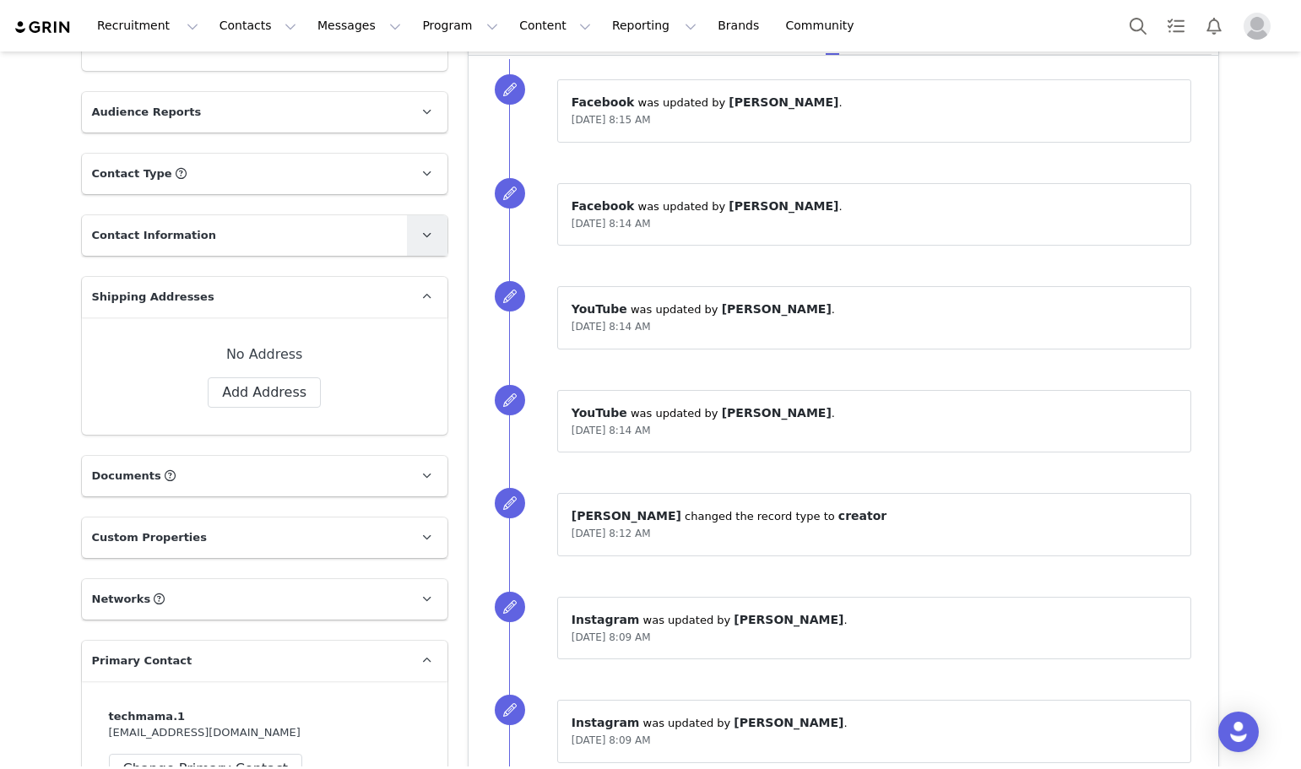
click at [422, 232] on icon at bounding box center [426, 235] width 9 height 11
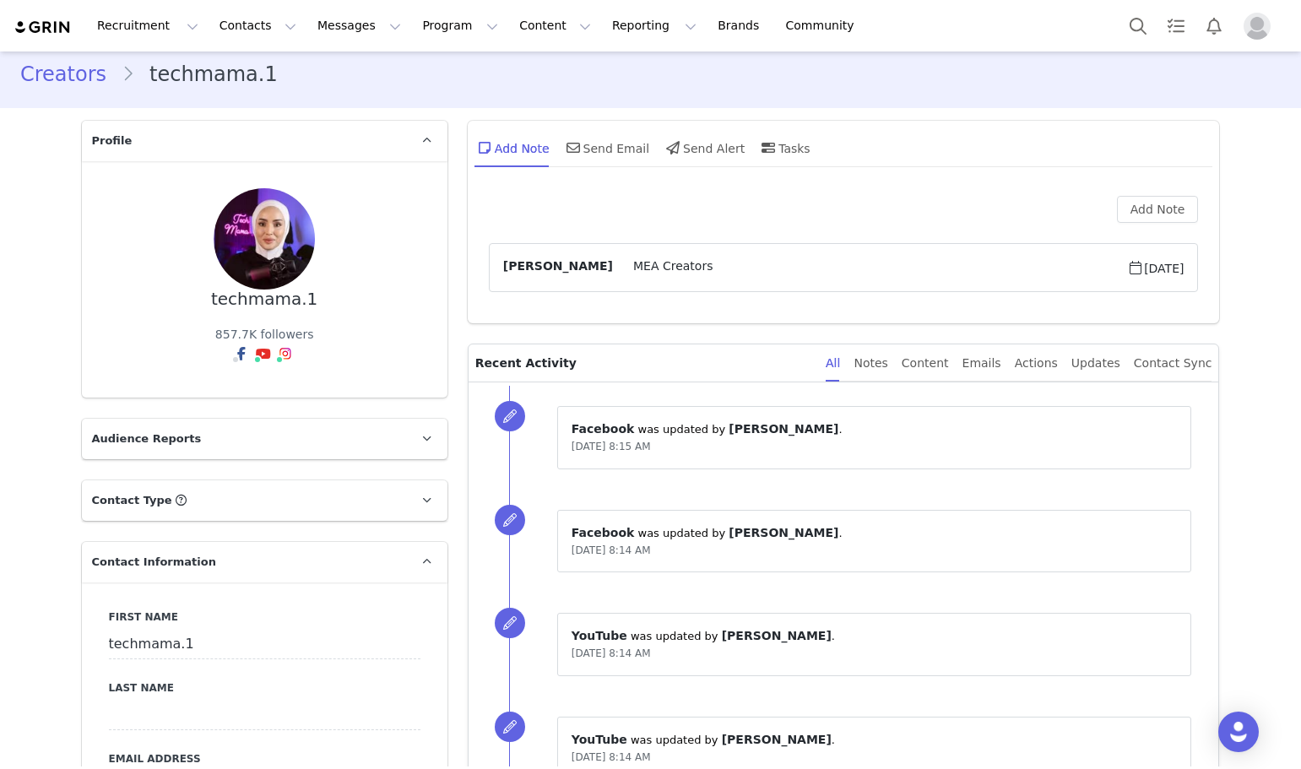
scroll to position [0, 0]
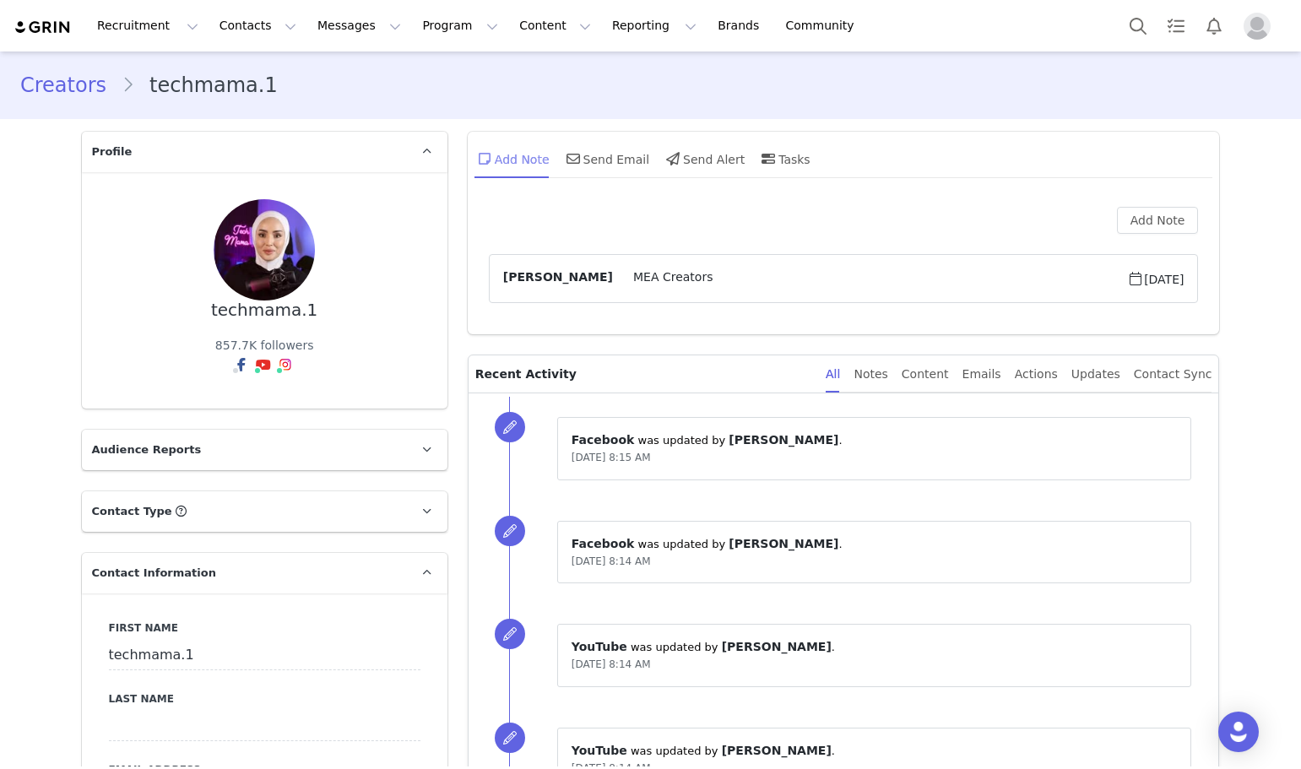
click at [521, 163] on div "Add Note" at bounding box center [511, 158] width 75 height 41
click at [1163, 223] on button "Add Note" at bounding box center [1158, 220] width 82 height 27
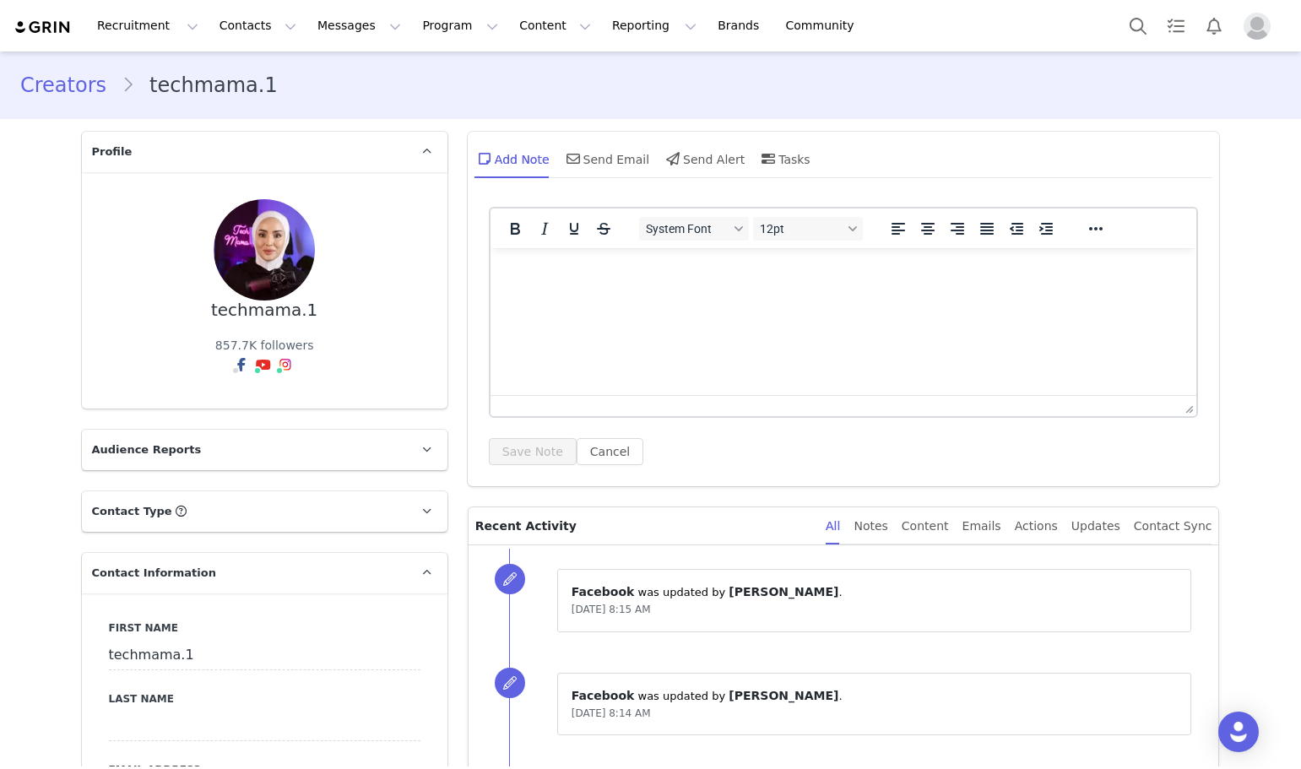
click at [515, 208] on div "System Font 12pt To open the popup, press Shift+Enter To open the popup, press …" at bounding box center [844, 312] width 710 height 211
click at [555, 289] on html at bounding box center [843, 271] width 707 height 46
click at [525, 450] on button "Save Note" at bounding box center [533, 451] width 88 height 27
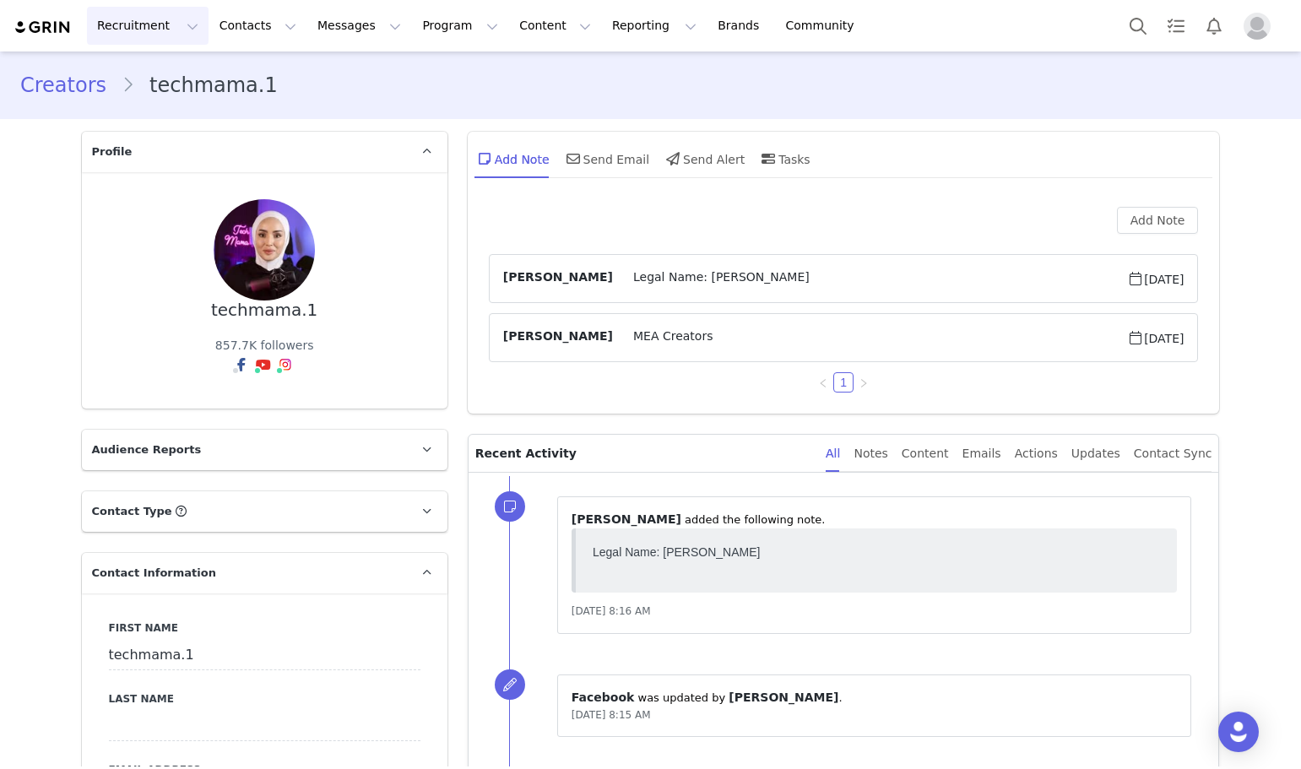
click at [180, 28] on button "Recruitment Recruitment" at bounding box center [148, 26] width 122 height 38
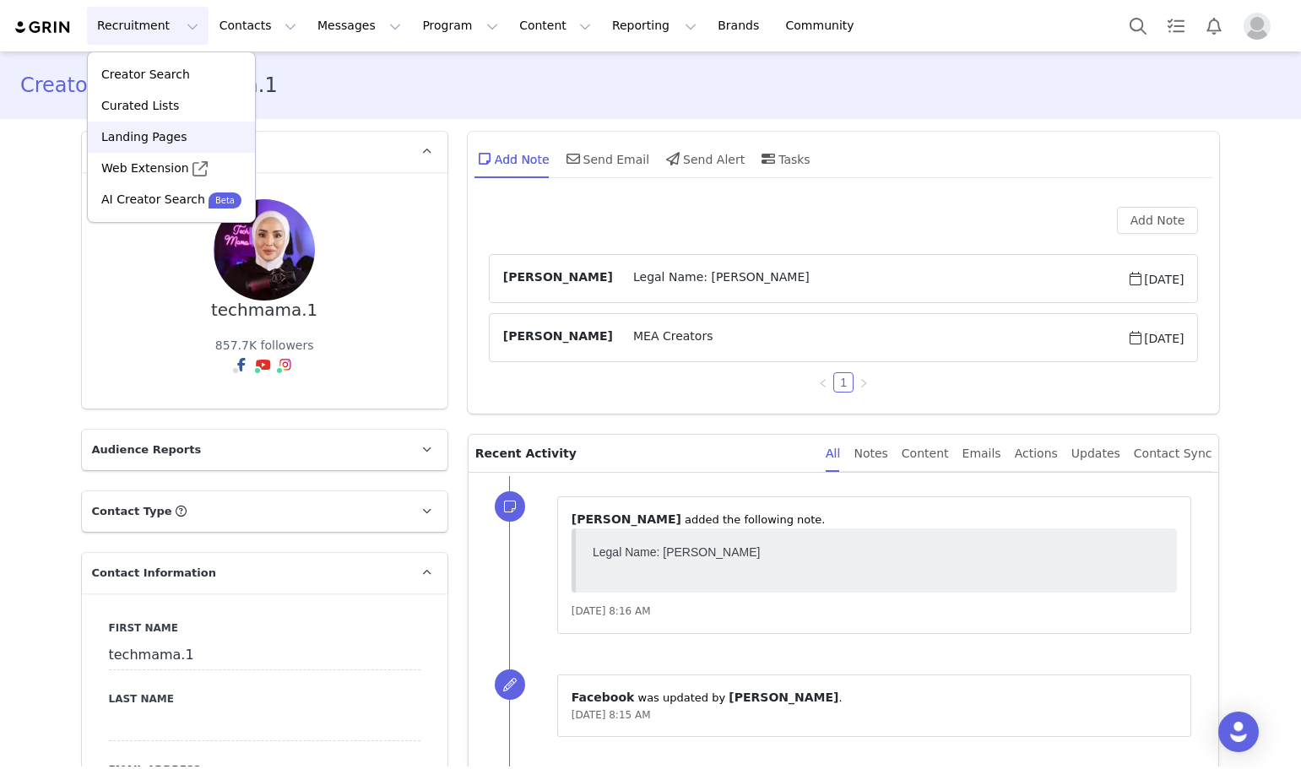
click at [186, 131] on div "Landing Pages" at bounding box center [171, 137] width 147 height 18
